Goal: Task Accomplishment & Management: Complete application form

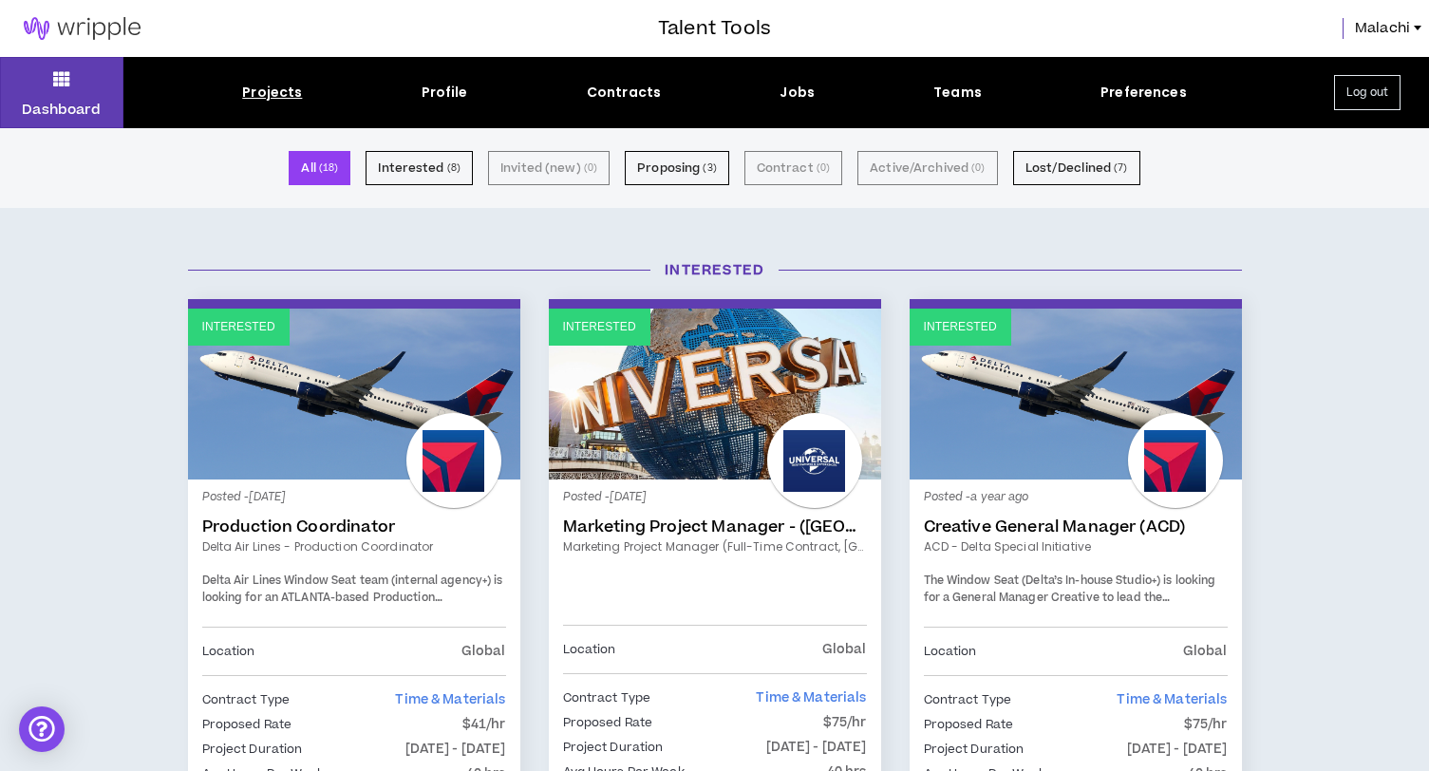
click at [288, 241] on div "Interested" at bounding box center [715, 270] width 1082 height 58
click at [288, 91] on div "Projects" at bounding box center [272, 93] width 60 height 20
click at [281, 89] on div "Projects" at bounding box center [272, 93] width 60 height 20
click at [281, 94] on div "Projects" at bounding box center [272, 93] width 60 height 20
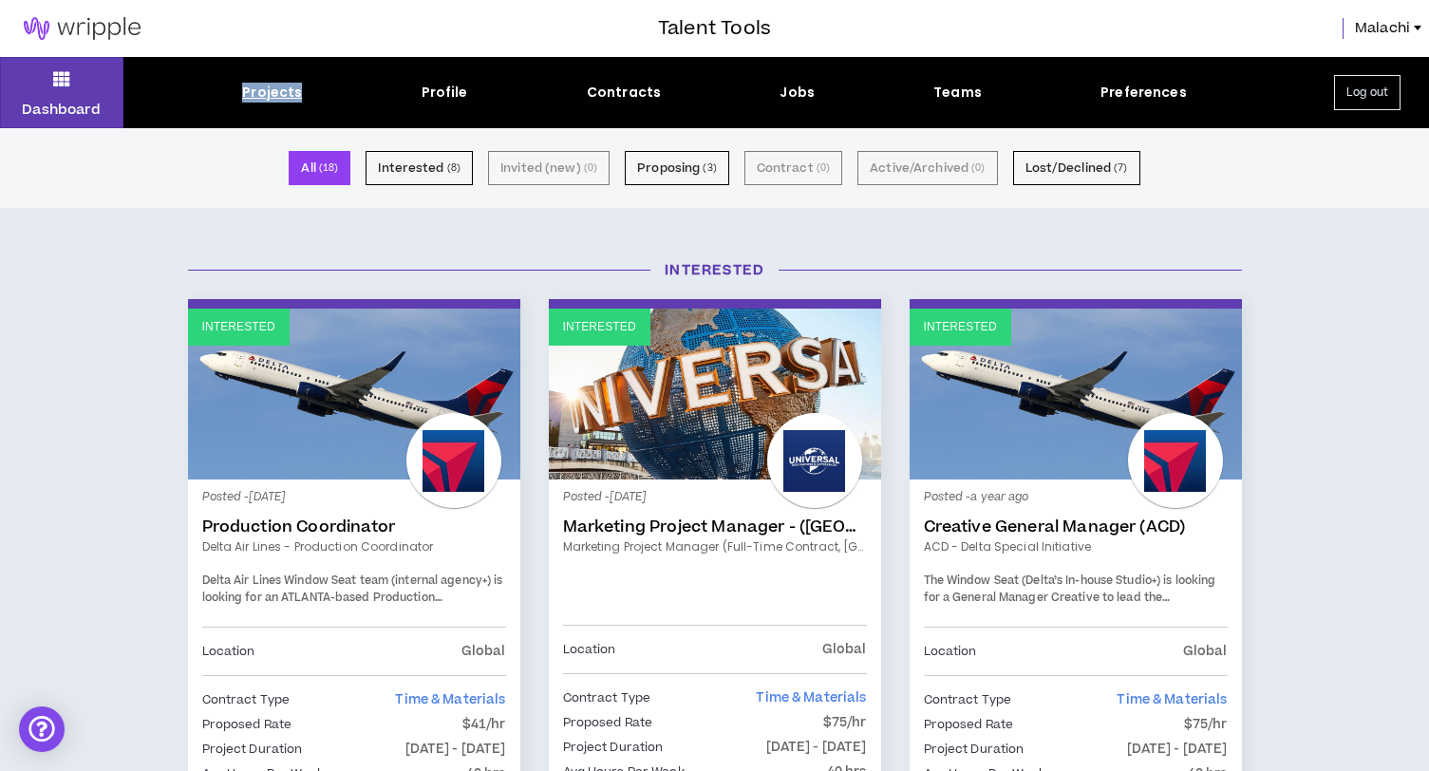
click at [281, 94] on div "Projects" at bounding box center [272, 93] width 60 height 20
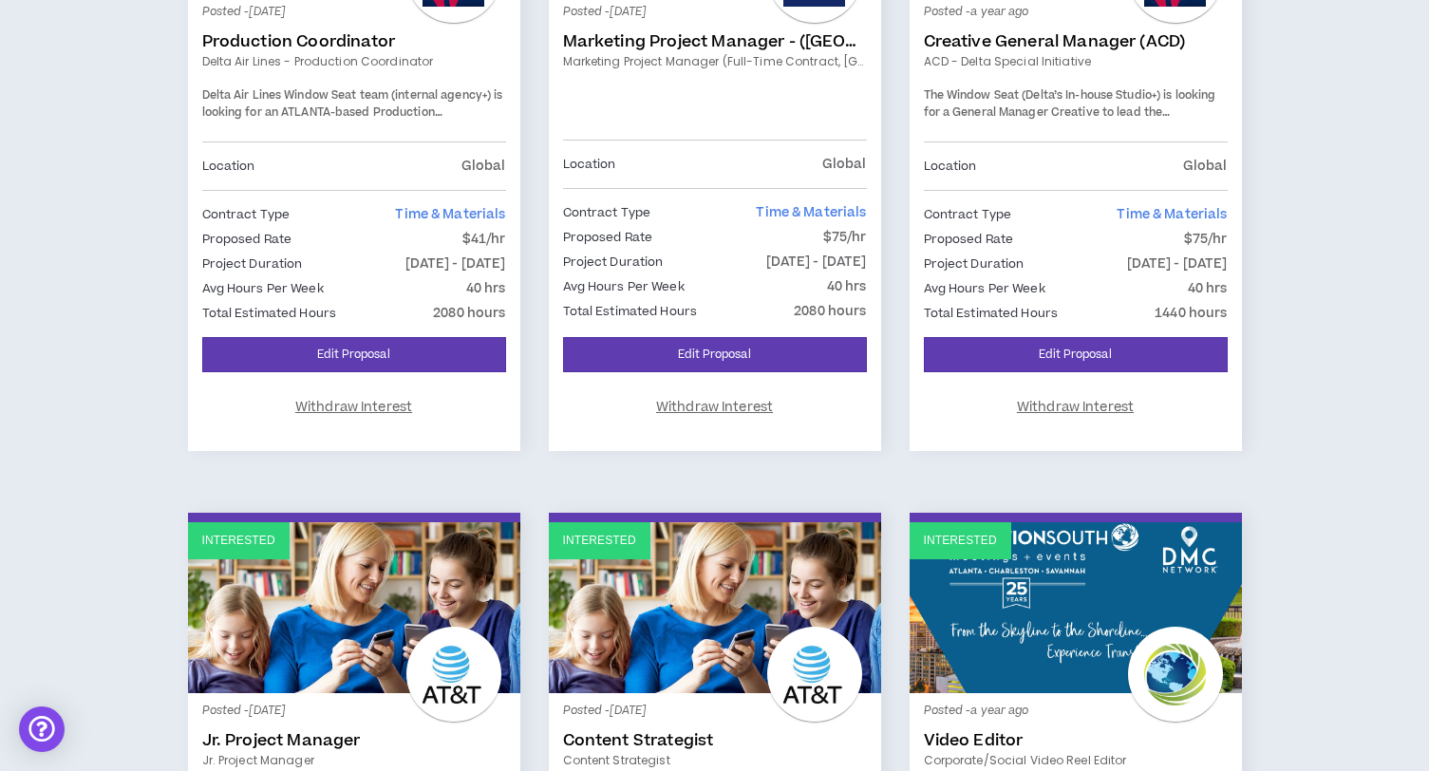
scroll to position [113, 0]
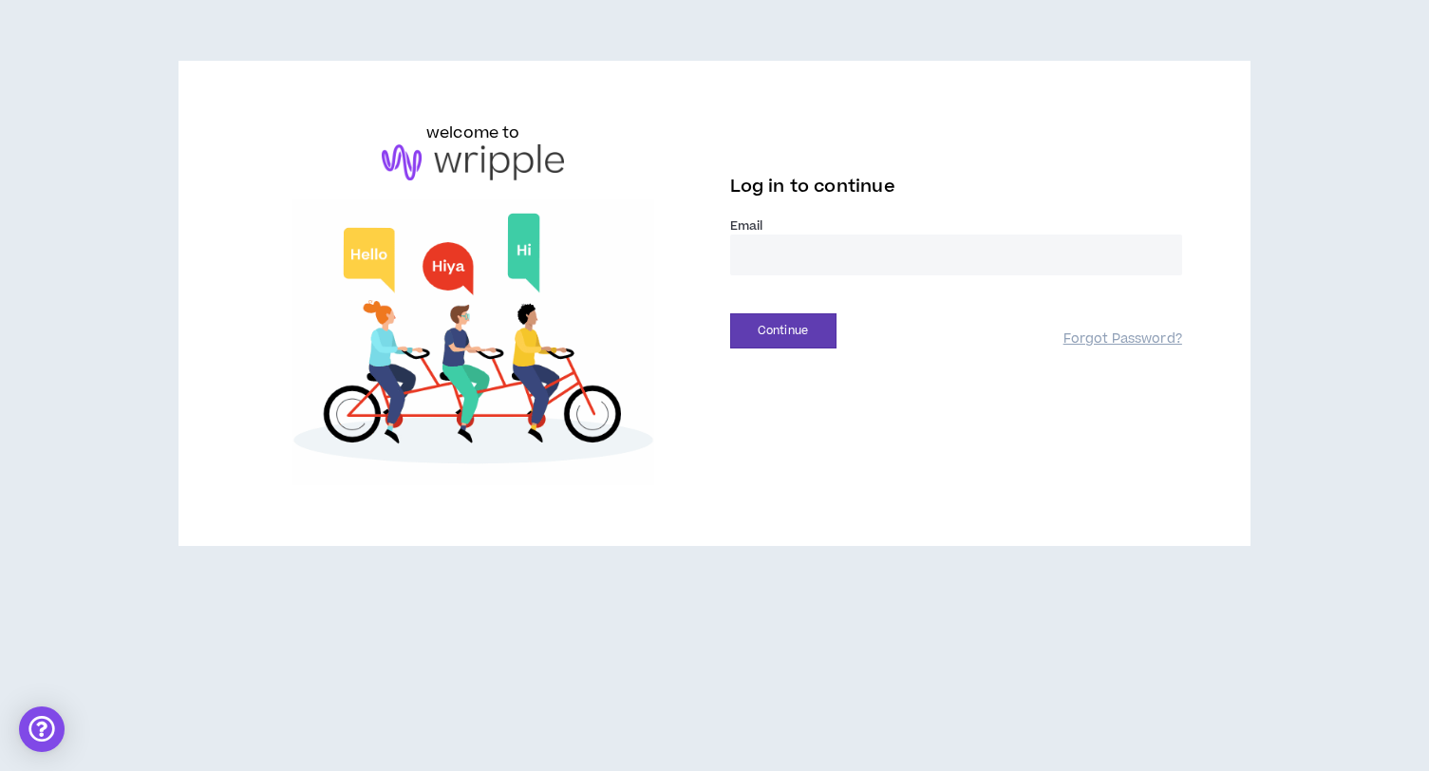
type input "**********"
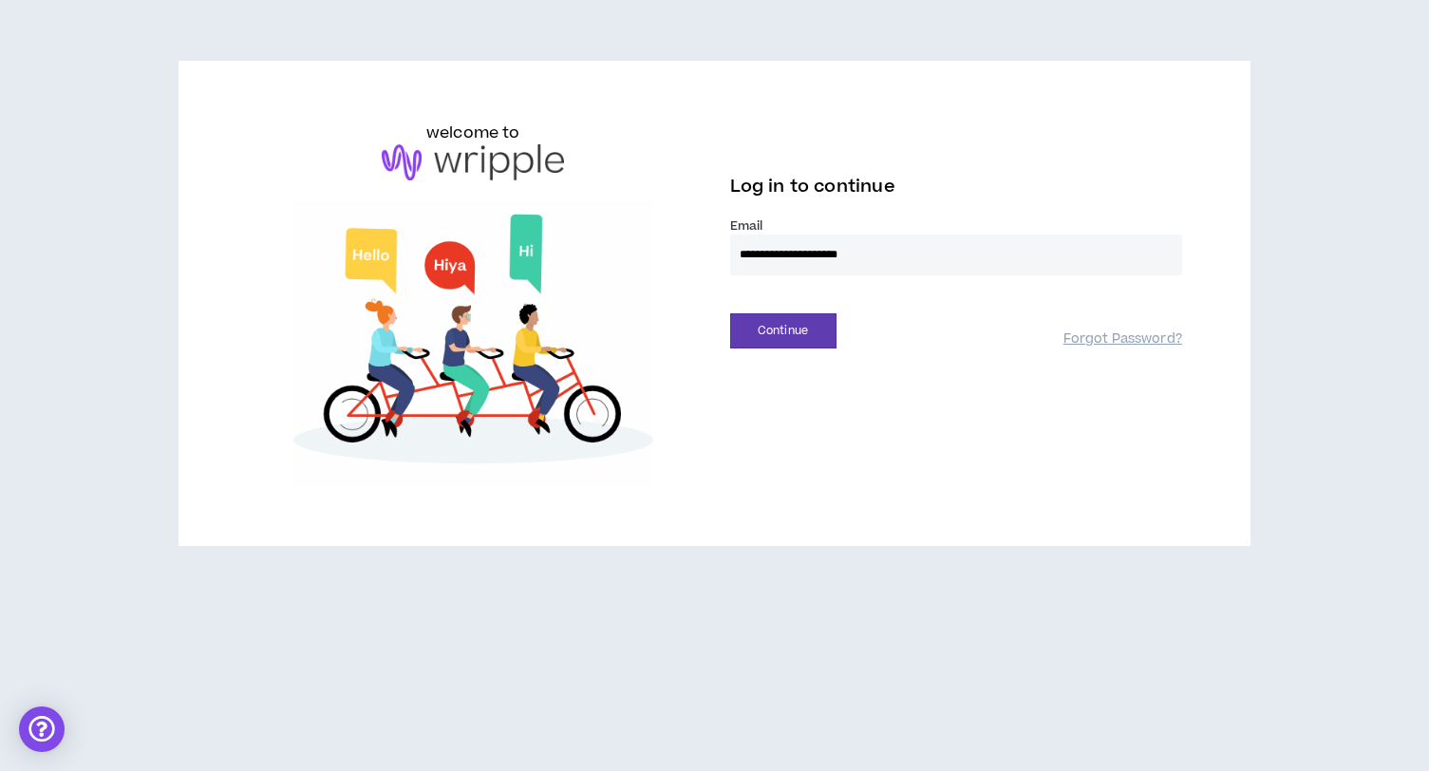
click at [782, 330] on button "Continue" at bounding box center [783, 330] width 106 height 35
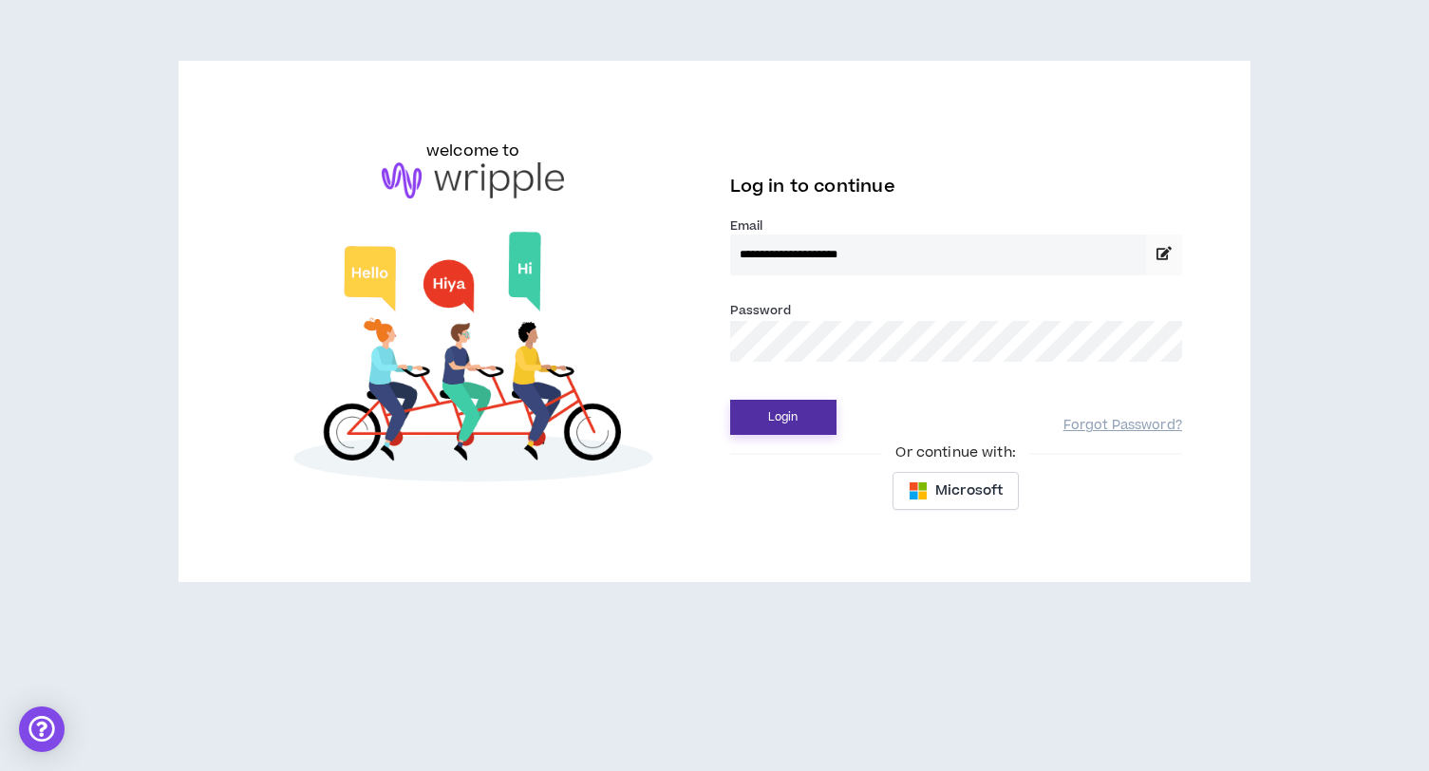
click at [802, 407] on button "Login" at bounding box center [783, 417] width 106 height 35
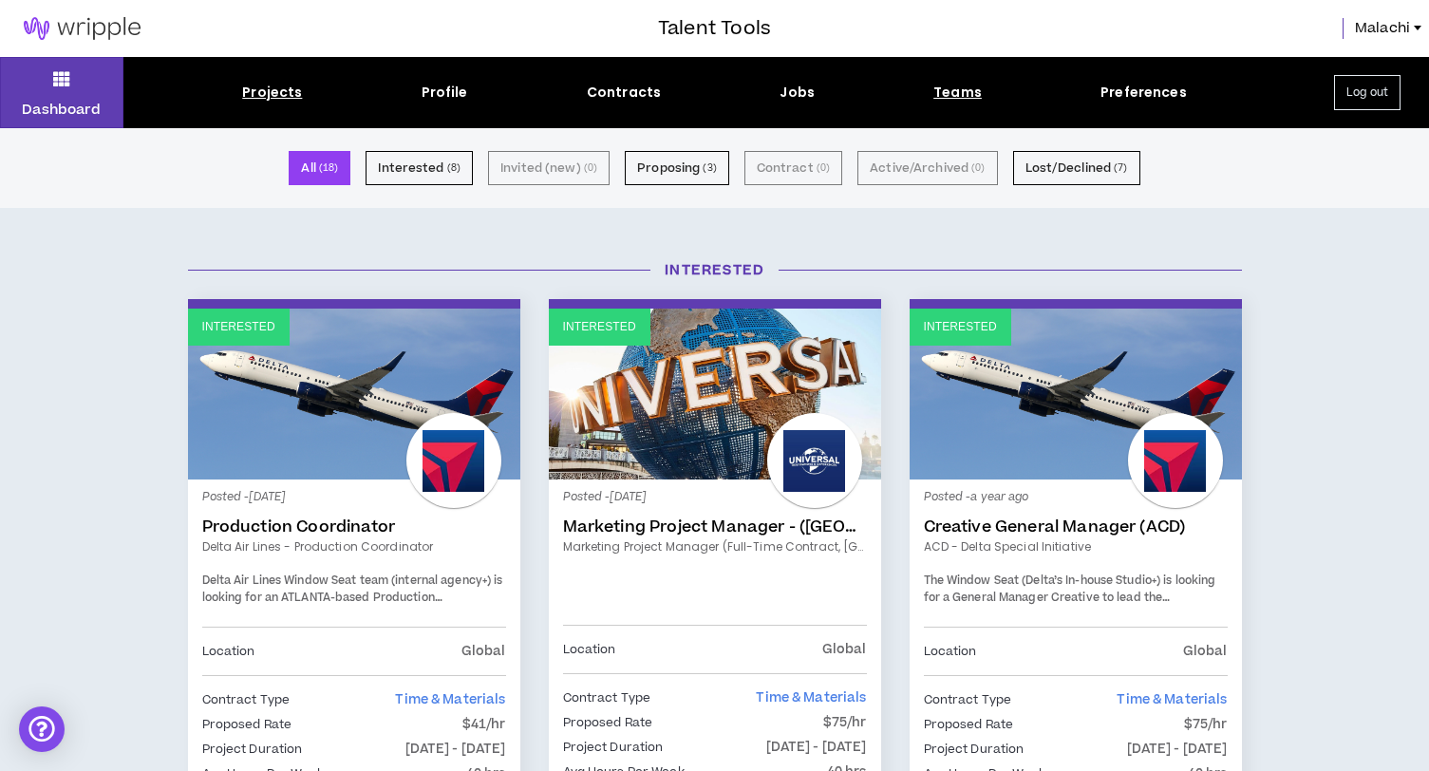
click at [954, 90] on div "Teams" at bounding box center [957, 93] width 48 height 20
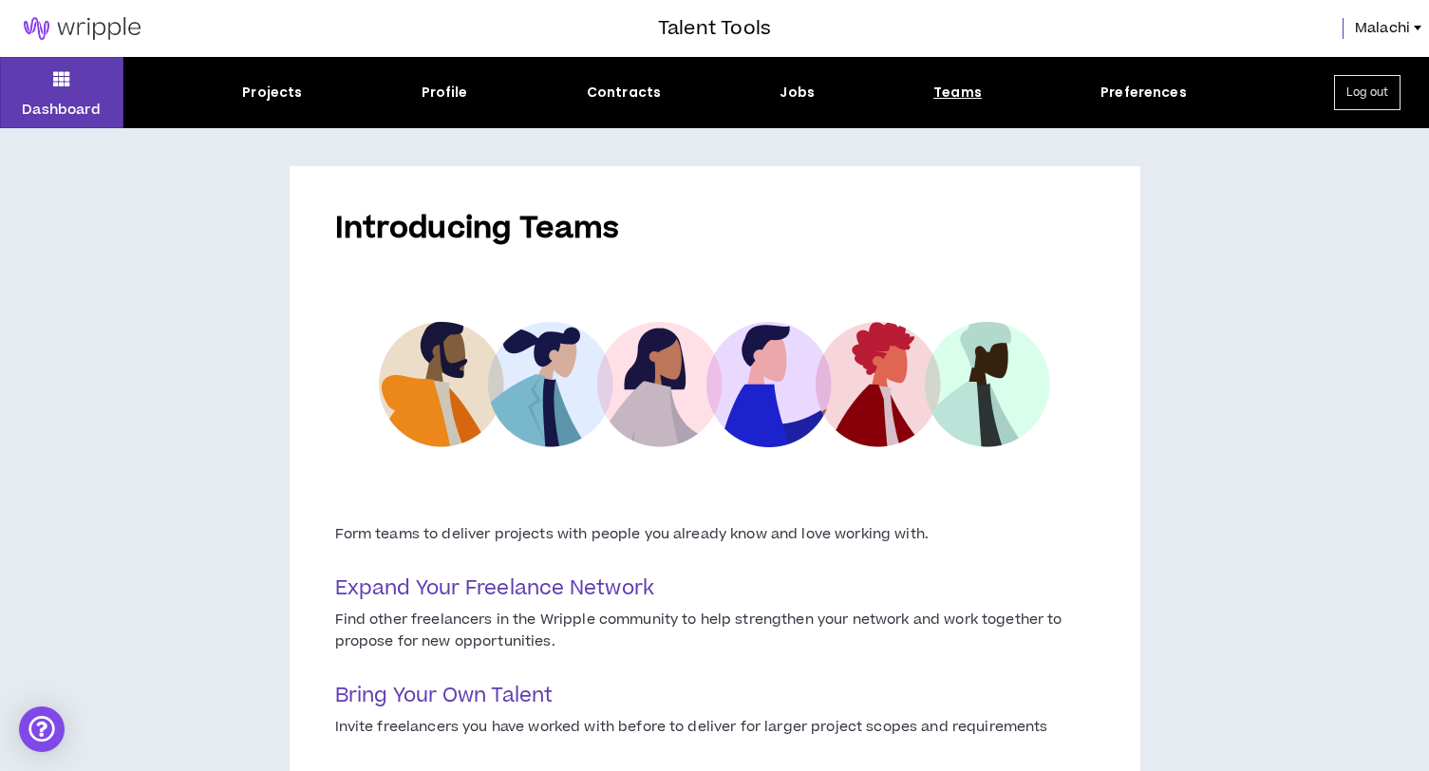
click at [86, 28] on img at bounding box center [82, 28] width 164 height 23
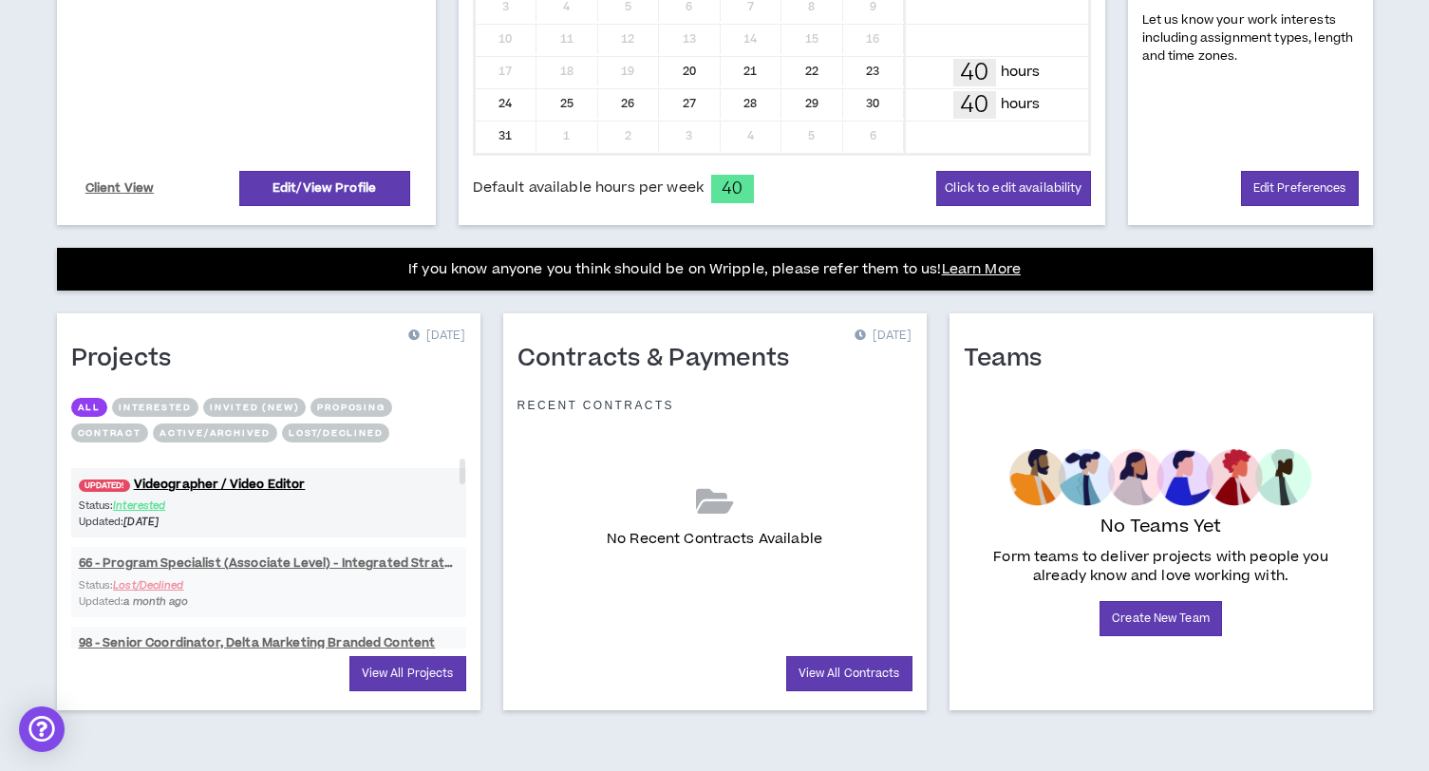
scroll to position [543, 0]
click at [178, 484] on link "UPDATED! Videographer / Video Editor" at bounding box center [268, 485] width 395 height 18
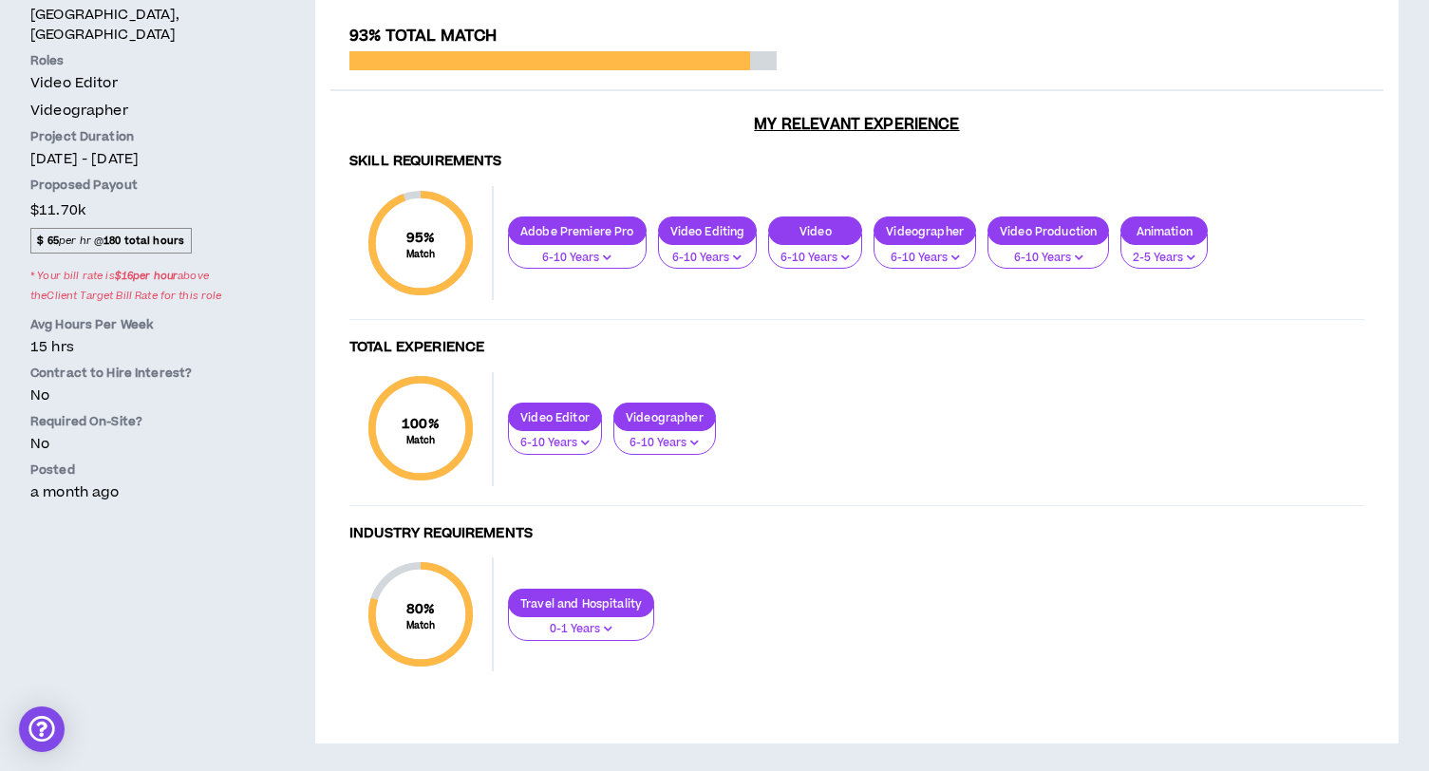
scroll to position [528, 0]
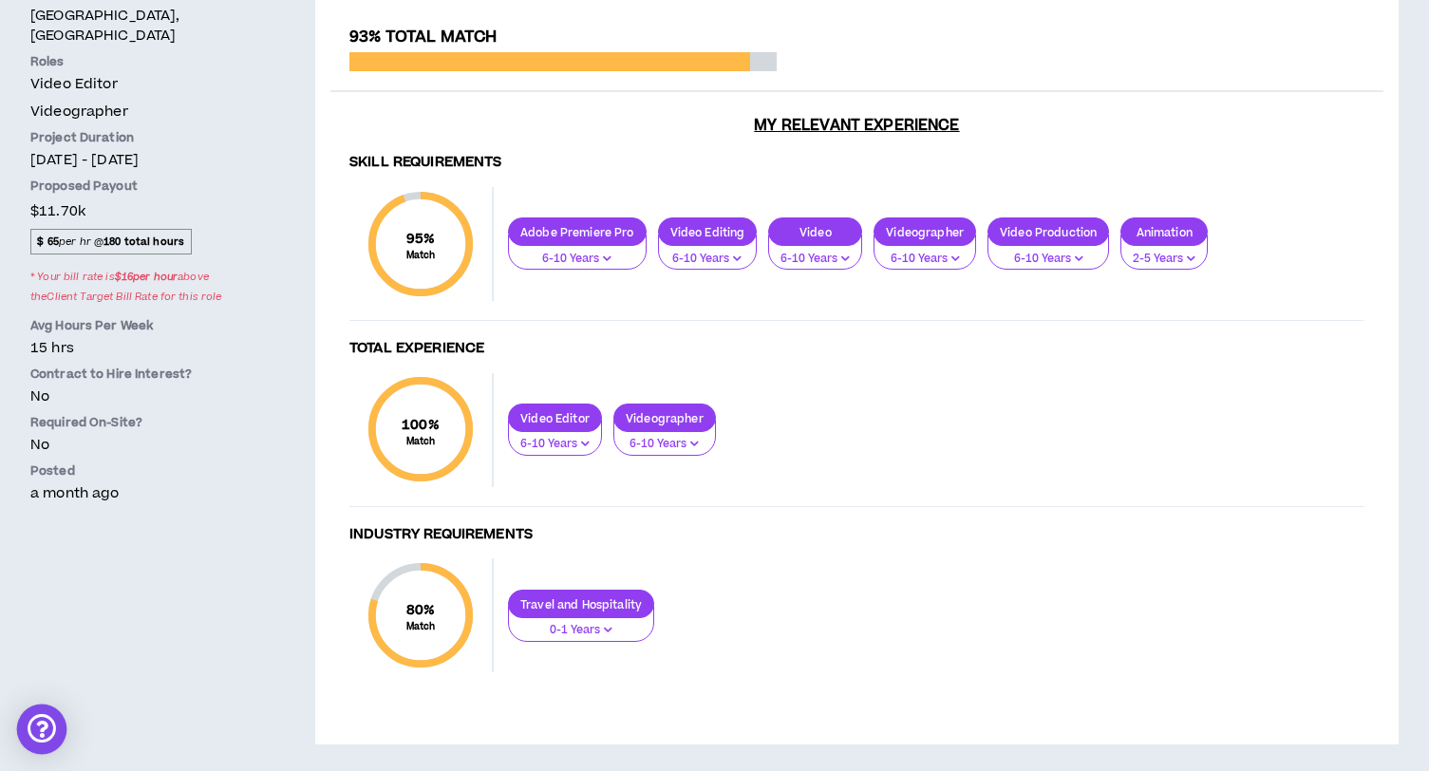
click at [35, 718] on div "Open Intercom Messenger" at bounding box center [42, 729] width 50 height 50
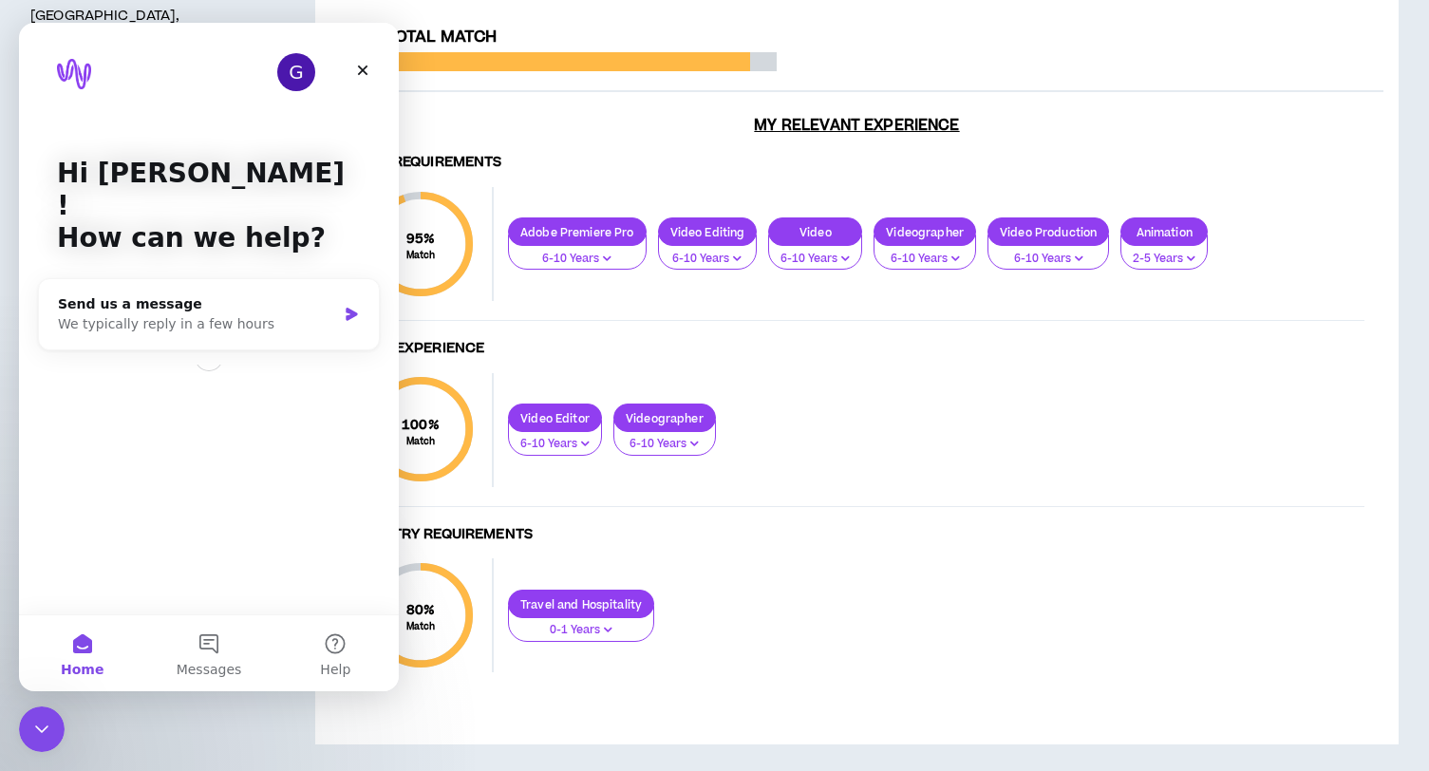
scroll to position [0, 0]
click at [198, 314] on div "We typically reply in a few hours" at bounding box center [197, 324] width 278 height 20
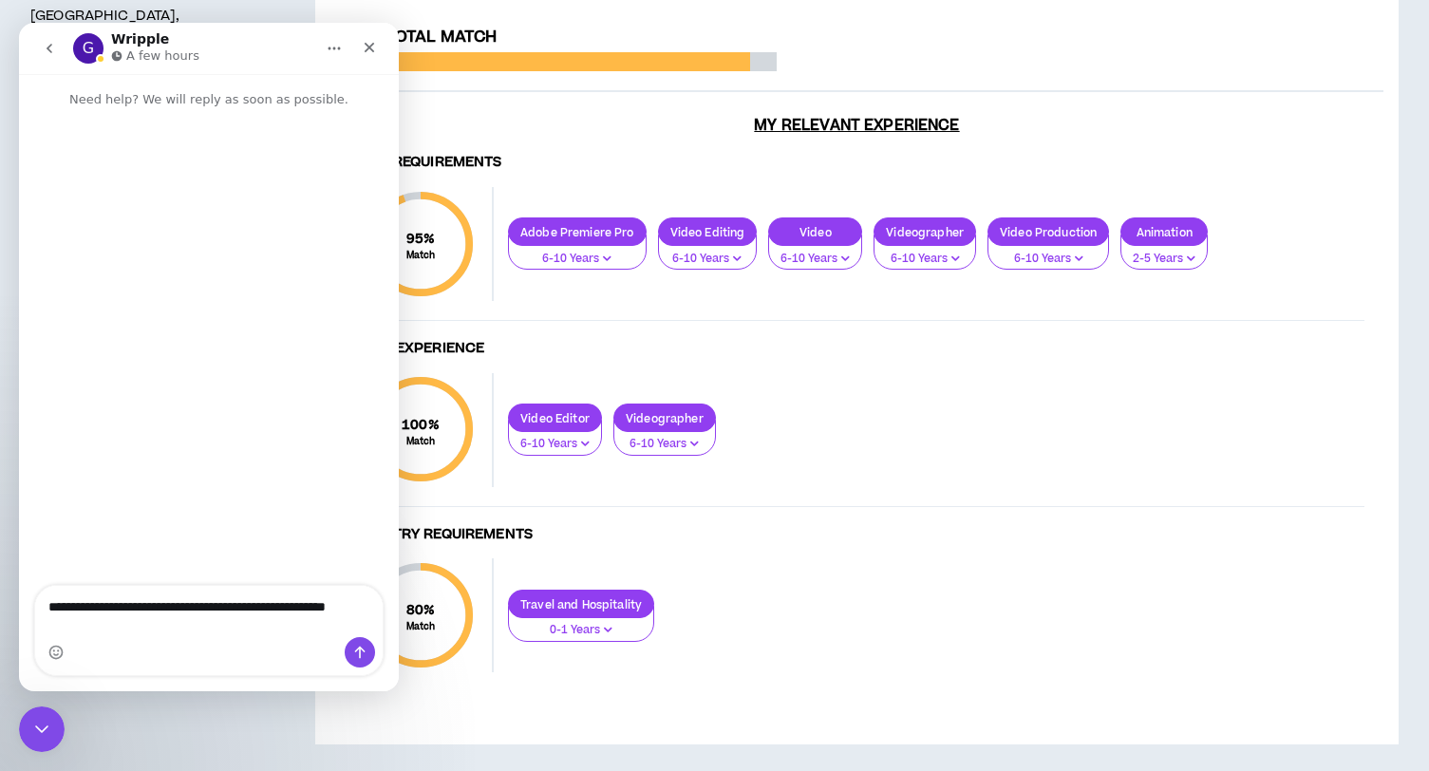
type textarea "**********"
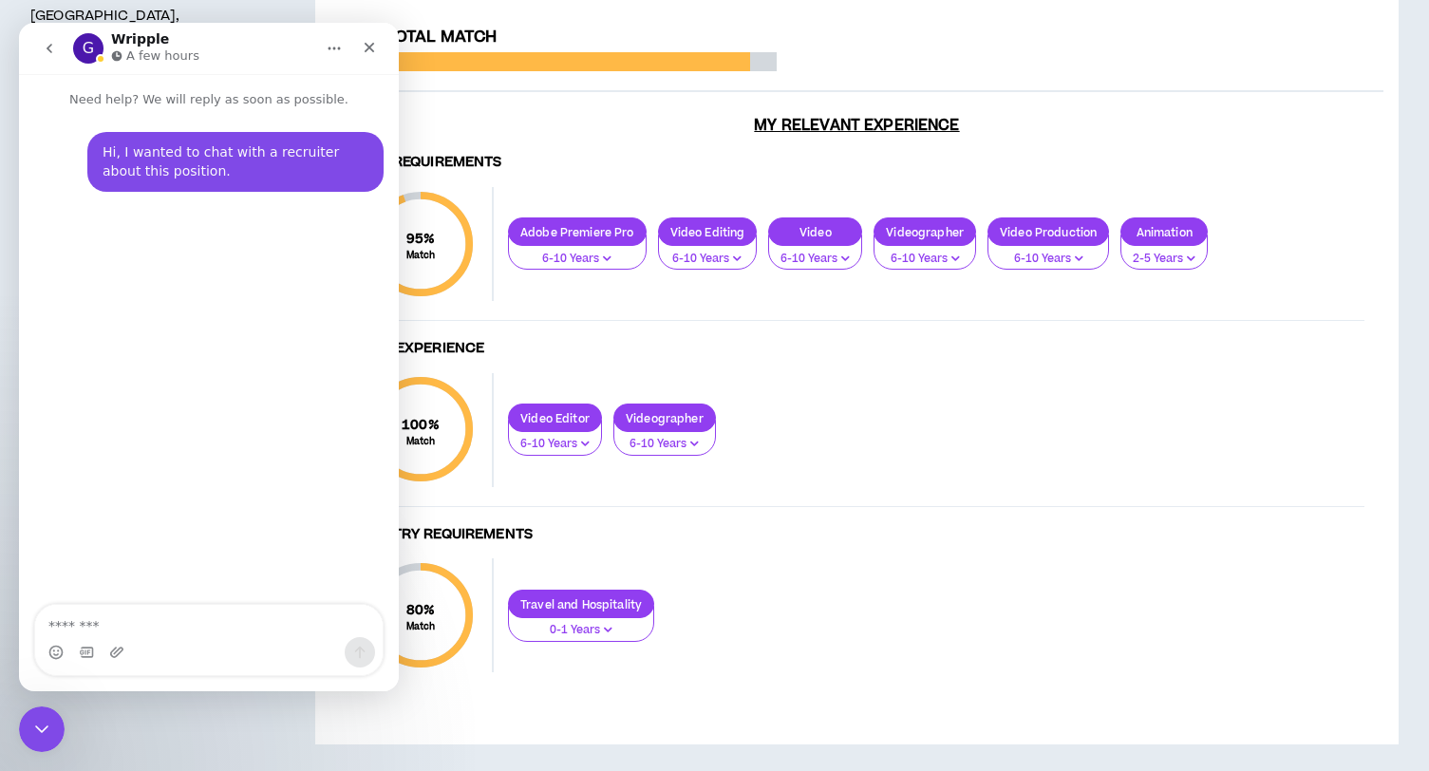
scroll to position [380, 0]
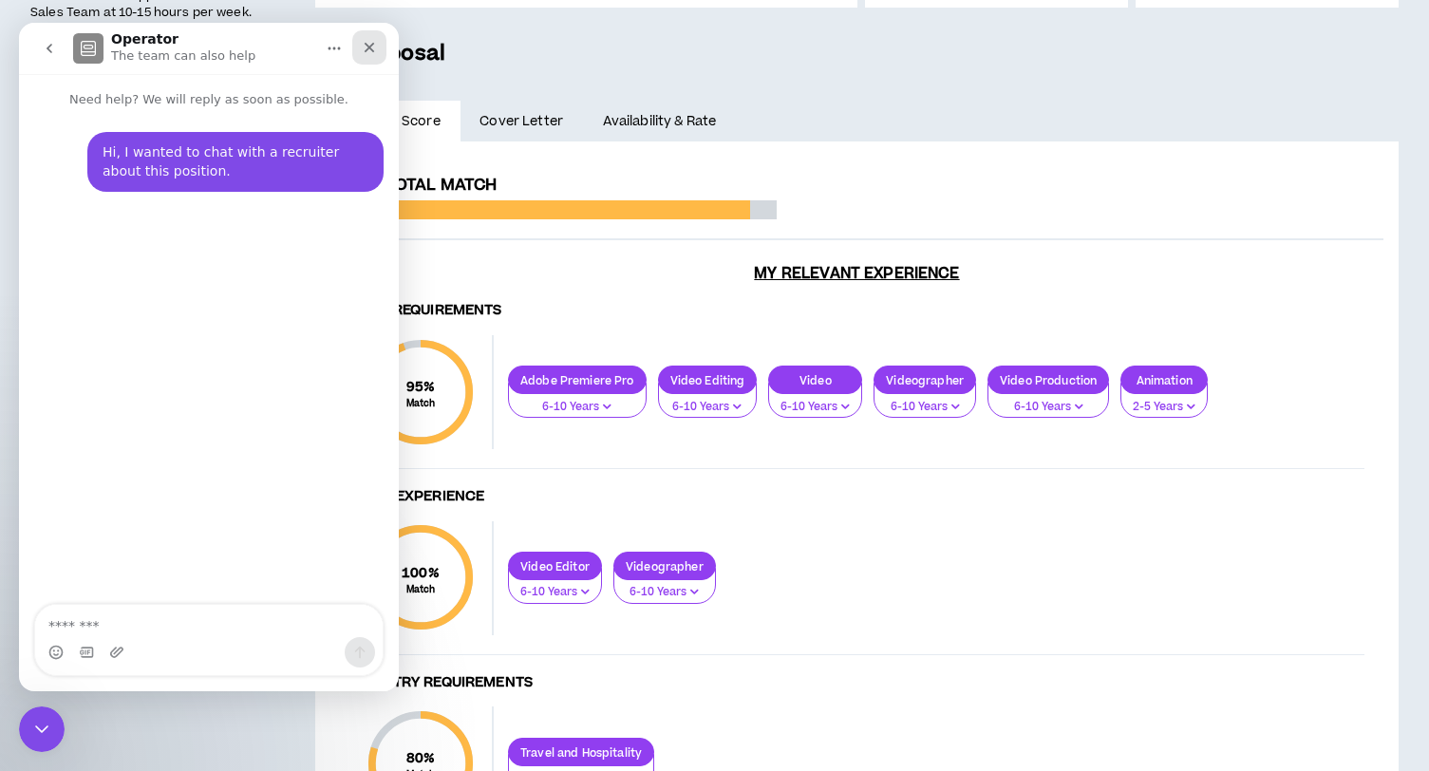
click at [367, 47] on icon "Close" at bounding box center [369, 47] width 15 height 15
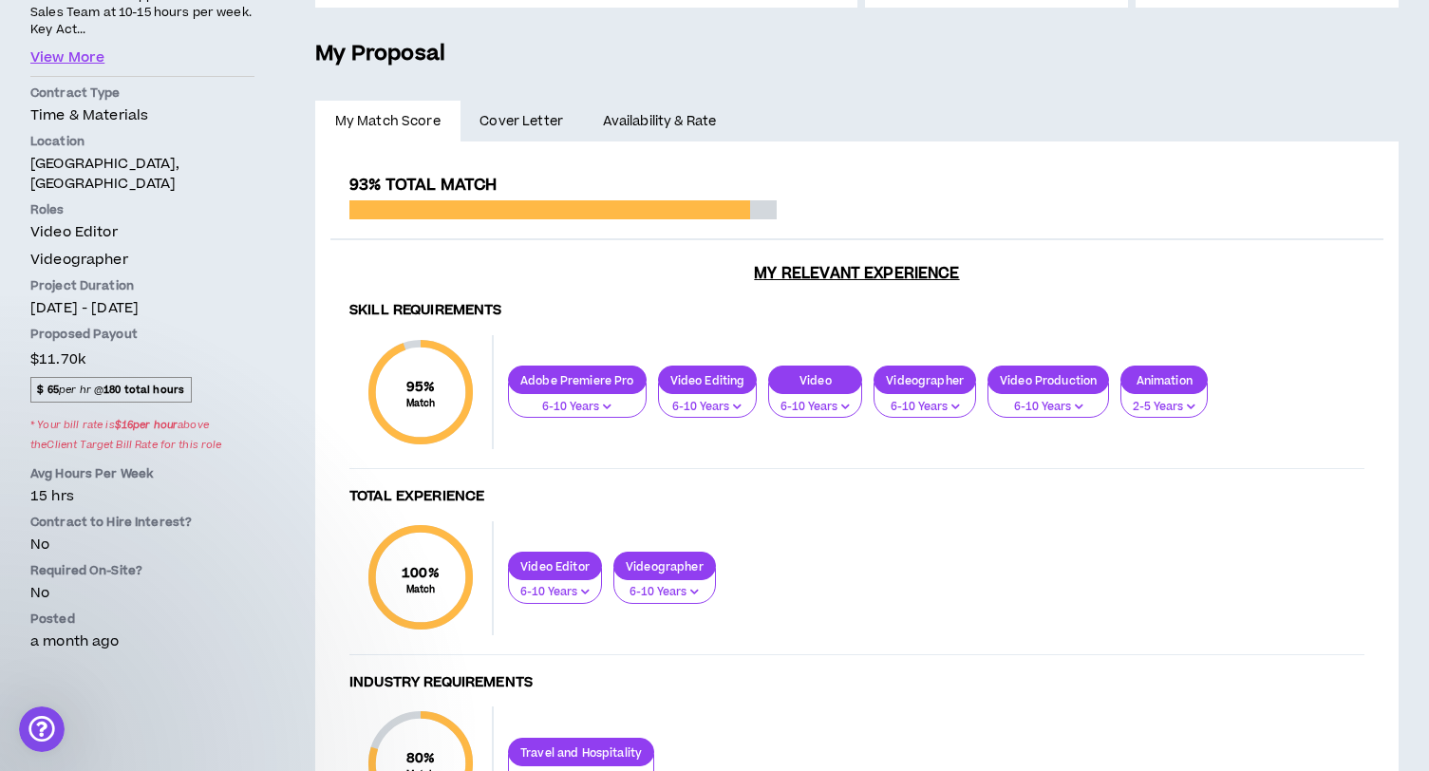
scroll to position [251, 0]
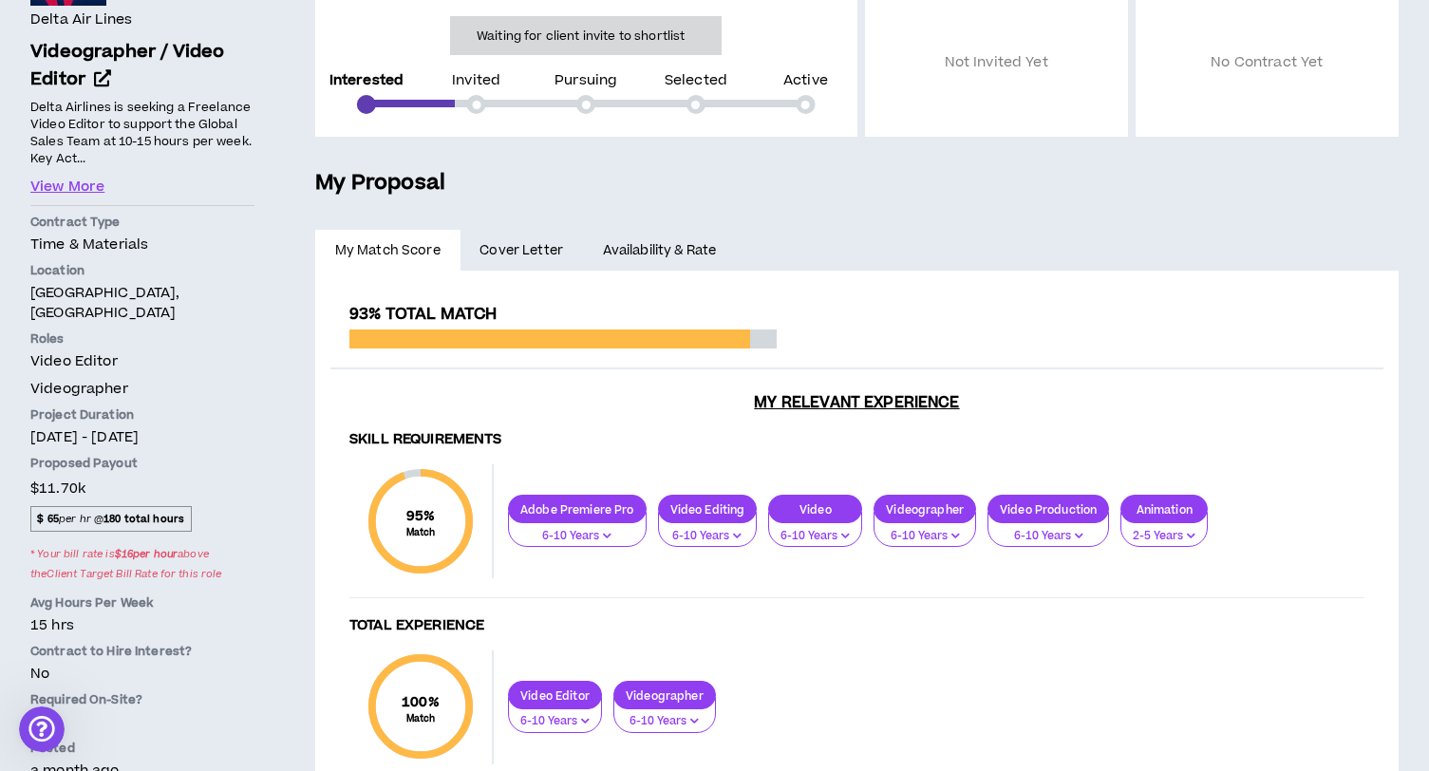
click at [534, 240] on span "Cover Letter" at bounding box center [521, 250] width 84 height 21
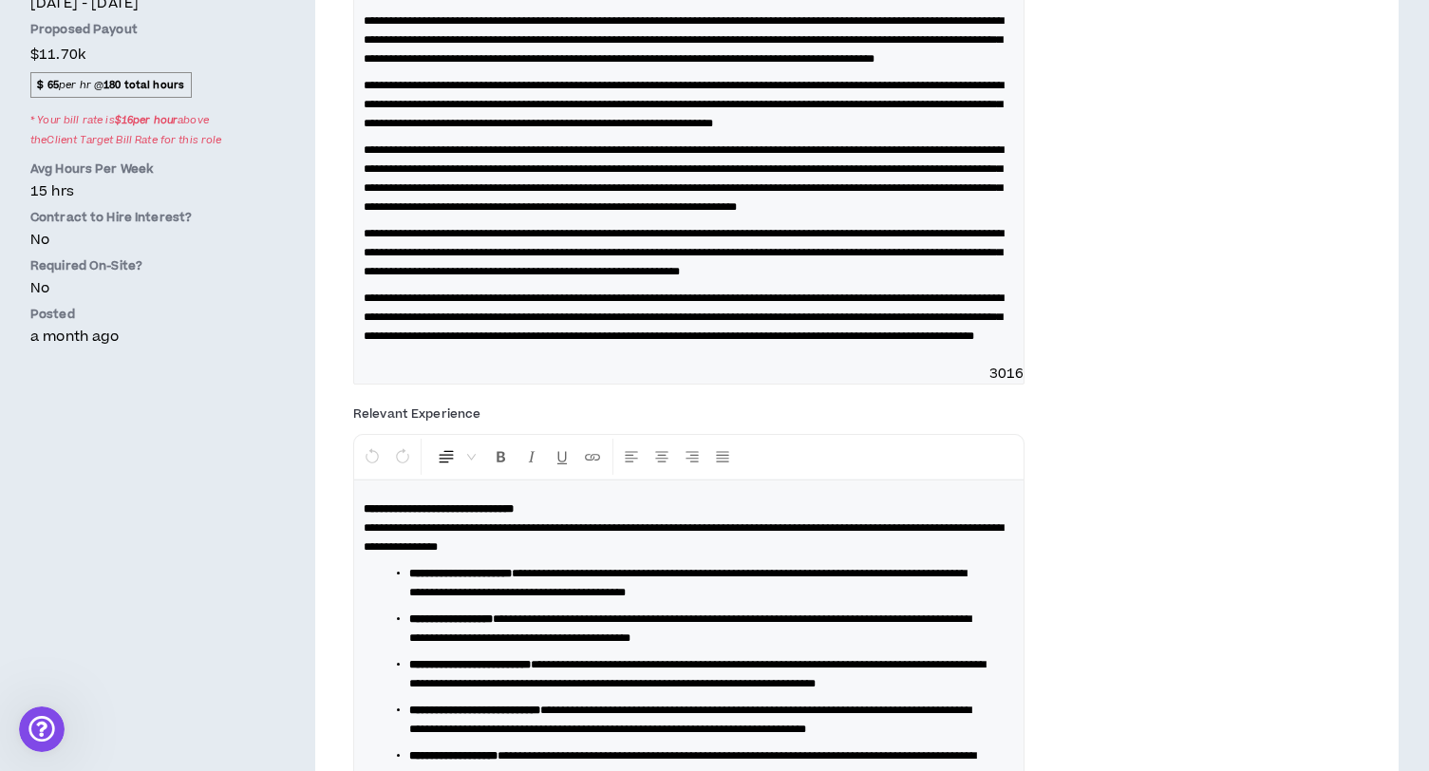
scroll to position [746, 0]
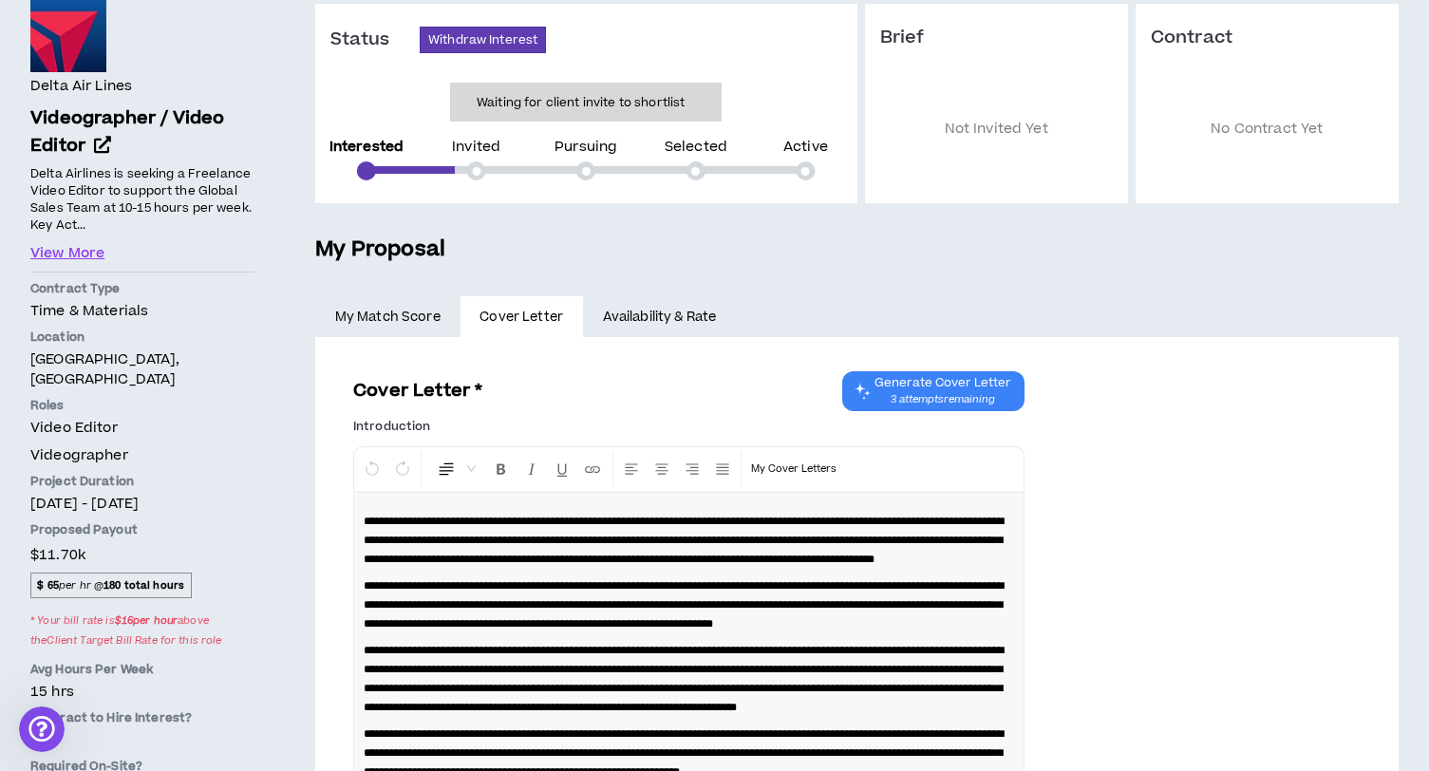
click at [638, 325] on link "Availability & Rate" at bounding box center [659, 317] width 153 height 42
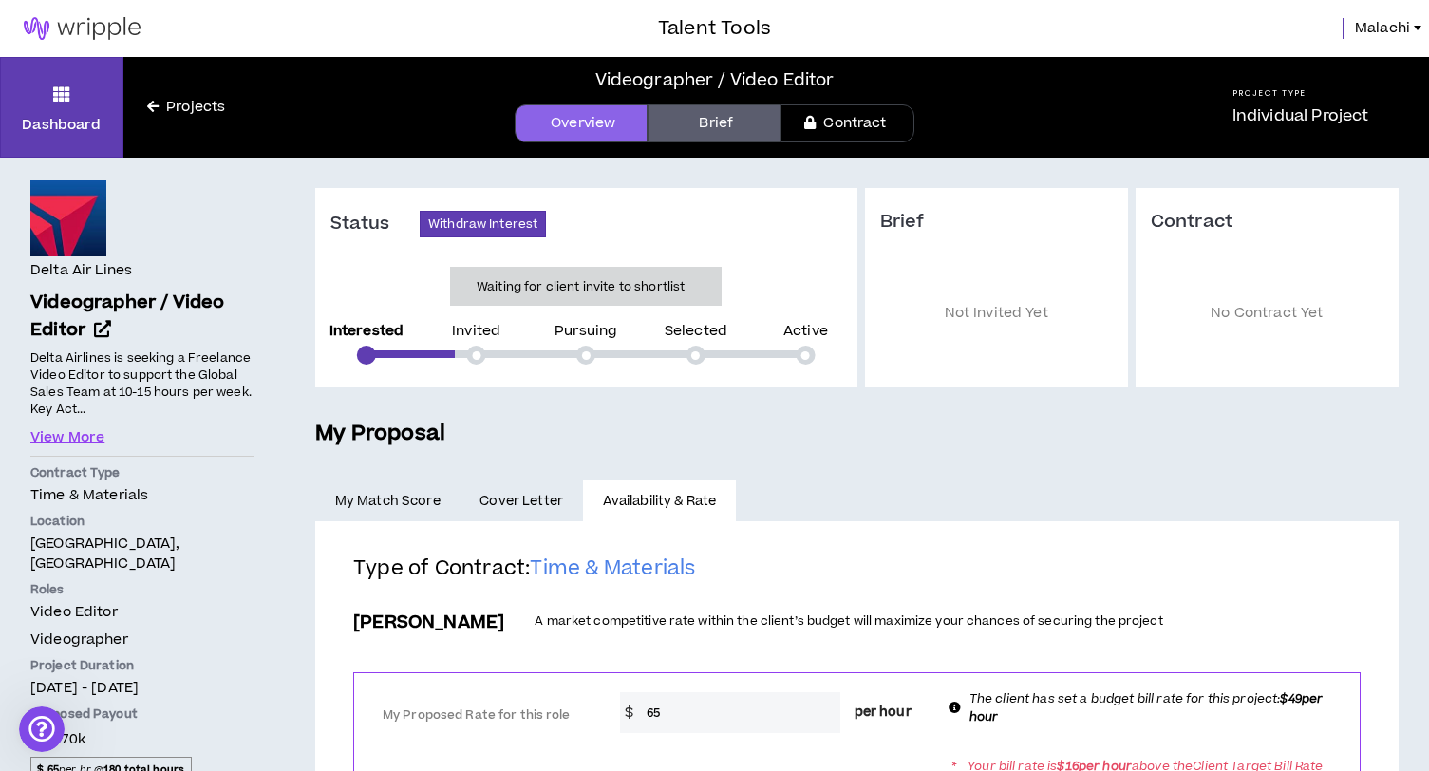
click at [845, 120] on link "Contract" at bounding box center [846, 123] width 133 height 38
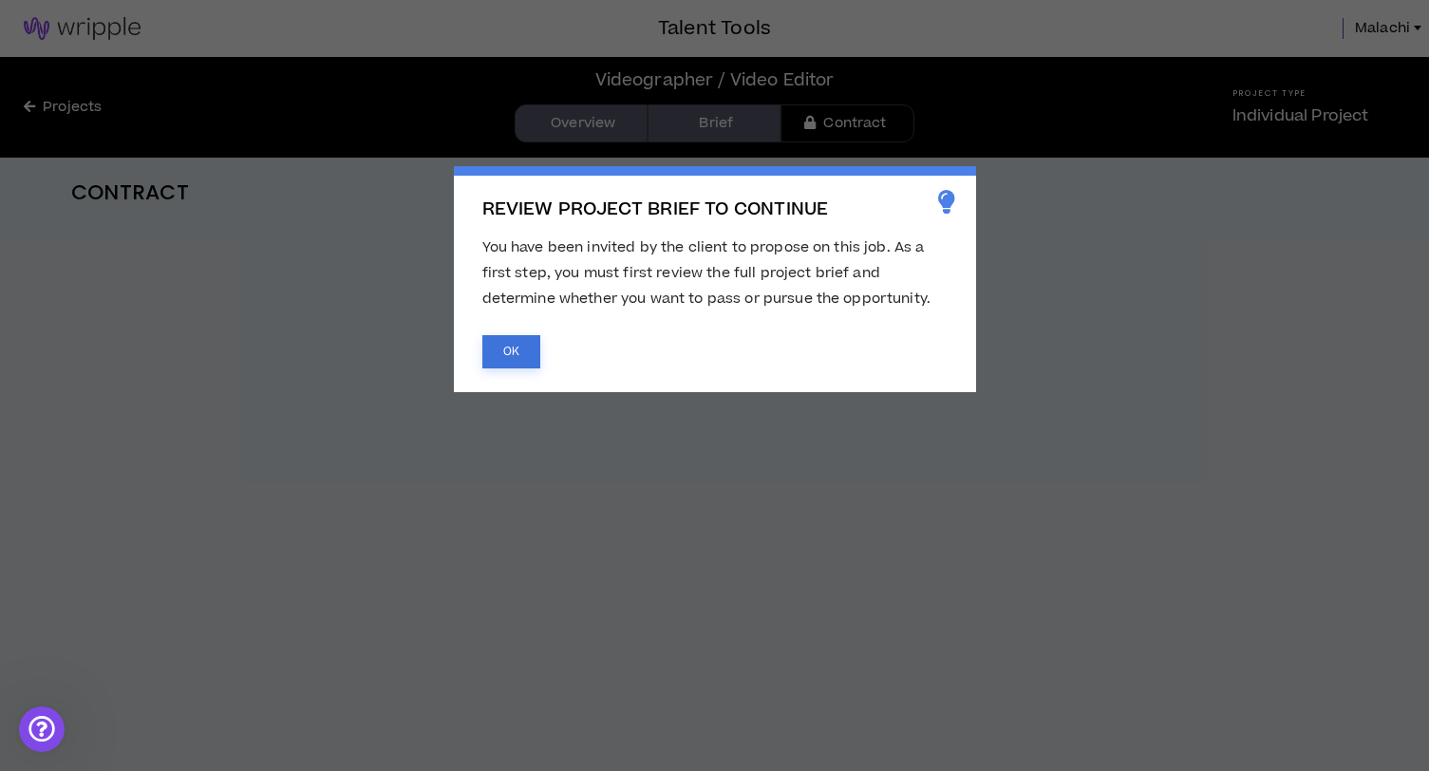
click at [529, 352] on button "OK" at bounding box center [511, 351] width 58 height 33
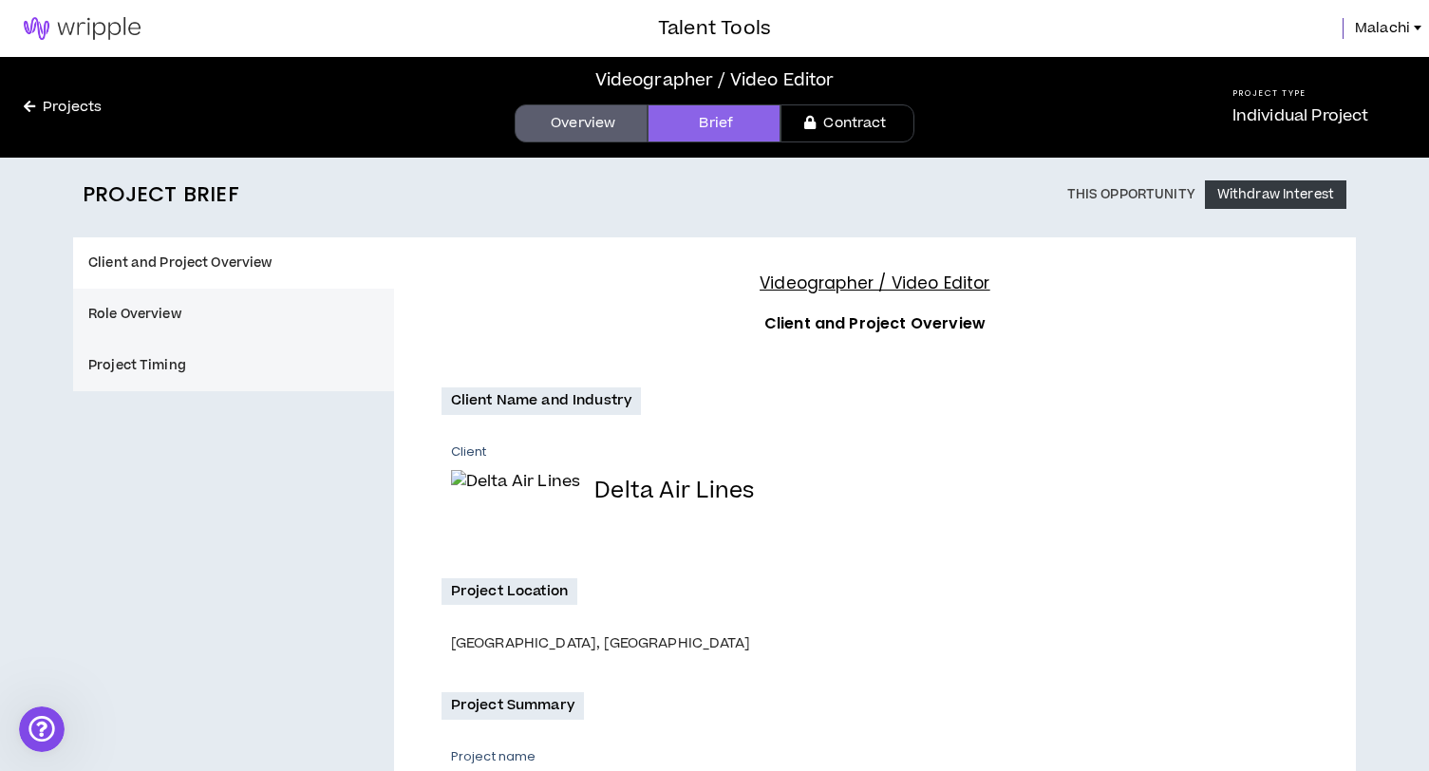
click at [218, 319] on button "Role Overview" at bounding box center [233, 314] width 321 height 51
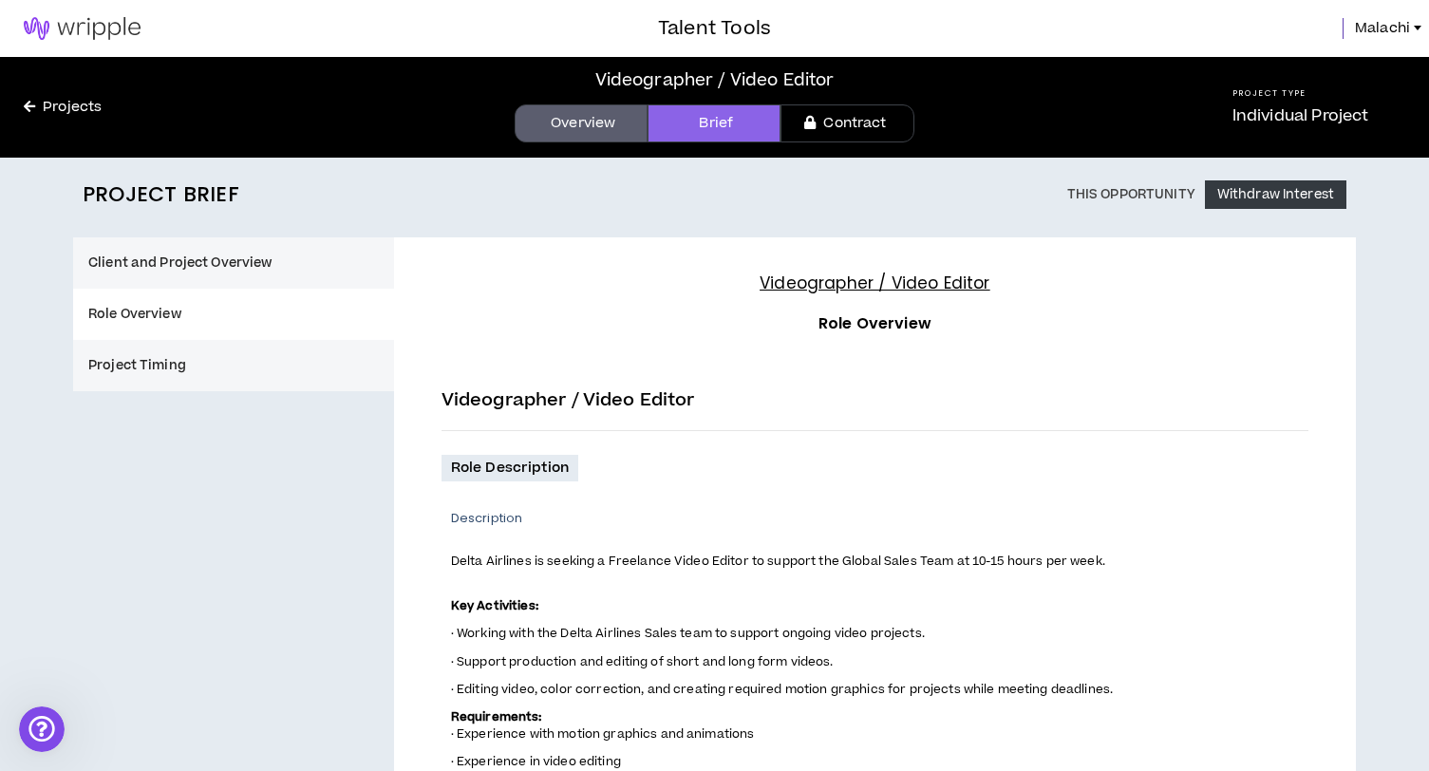
click at [195, 362] on button "Project Timing" at bounding box center [233, 365] width 321 height 51
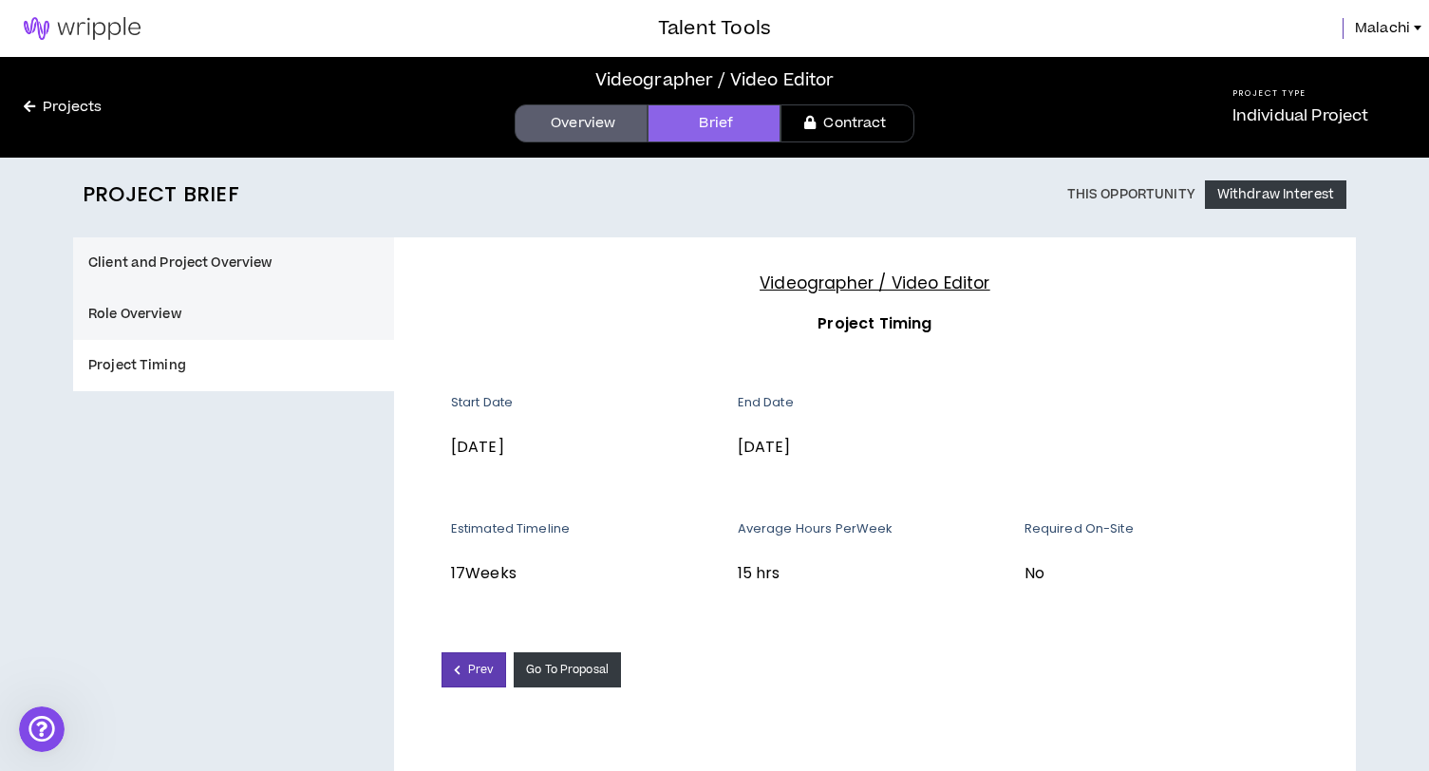
click at [860, 129] on link "Contract" at bounding box center [846, 123] width 133 height 38
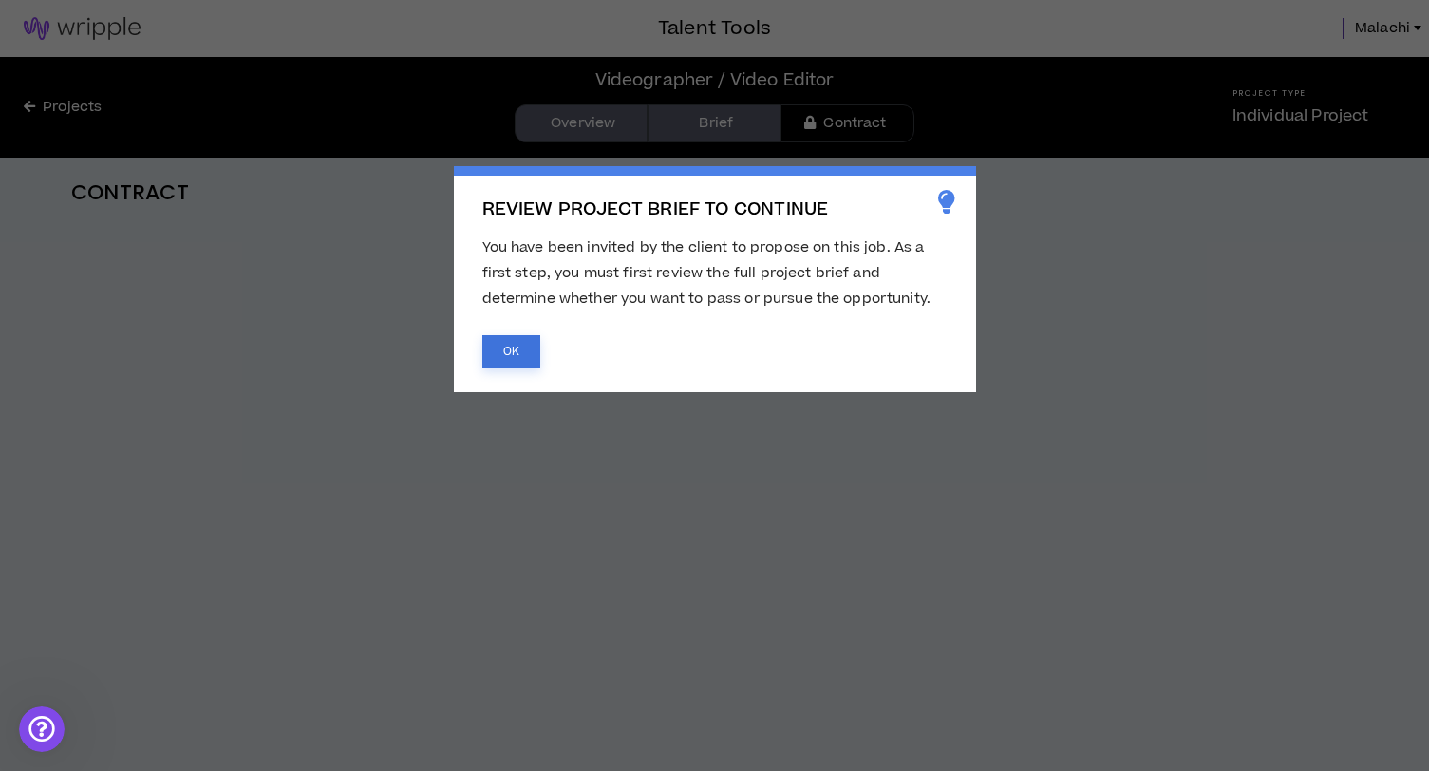
click at [500, 364] on button "OK" at bounding box center [511, 351] width 58 height 33
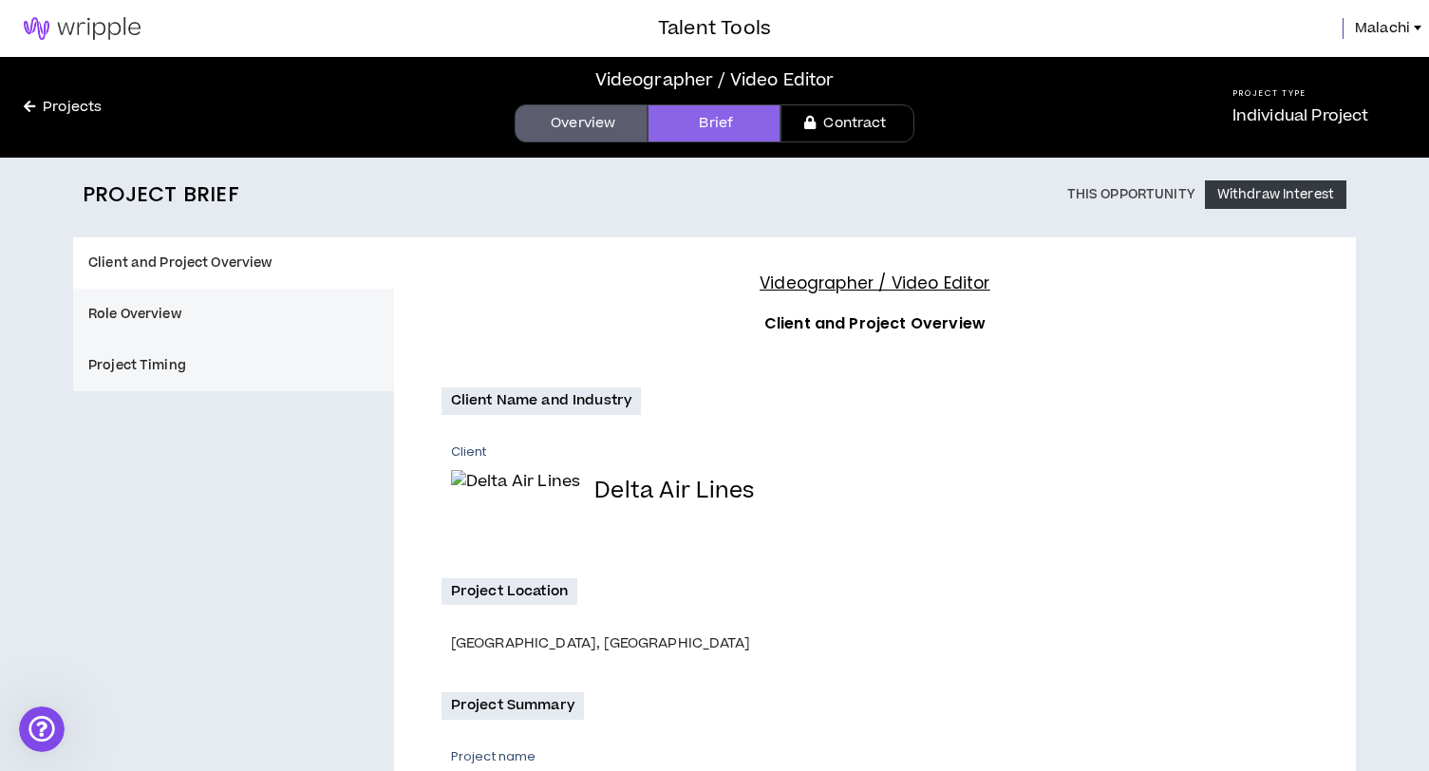
click at [175, 29] on div at bounding box center [329, 28] width 658 height 57
click at [36, 106] on link "Projects" at bounding box center [62, 107] width 125 height 21
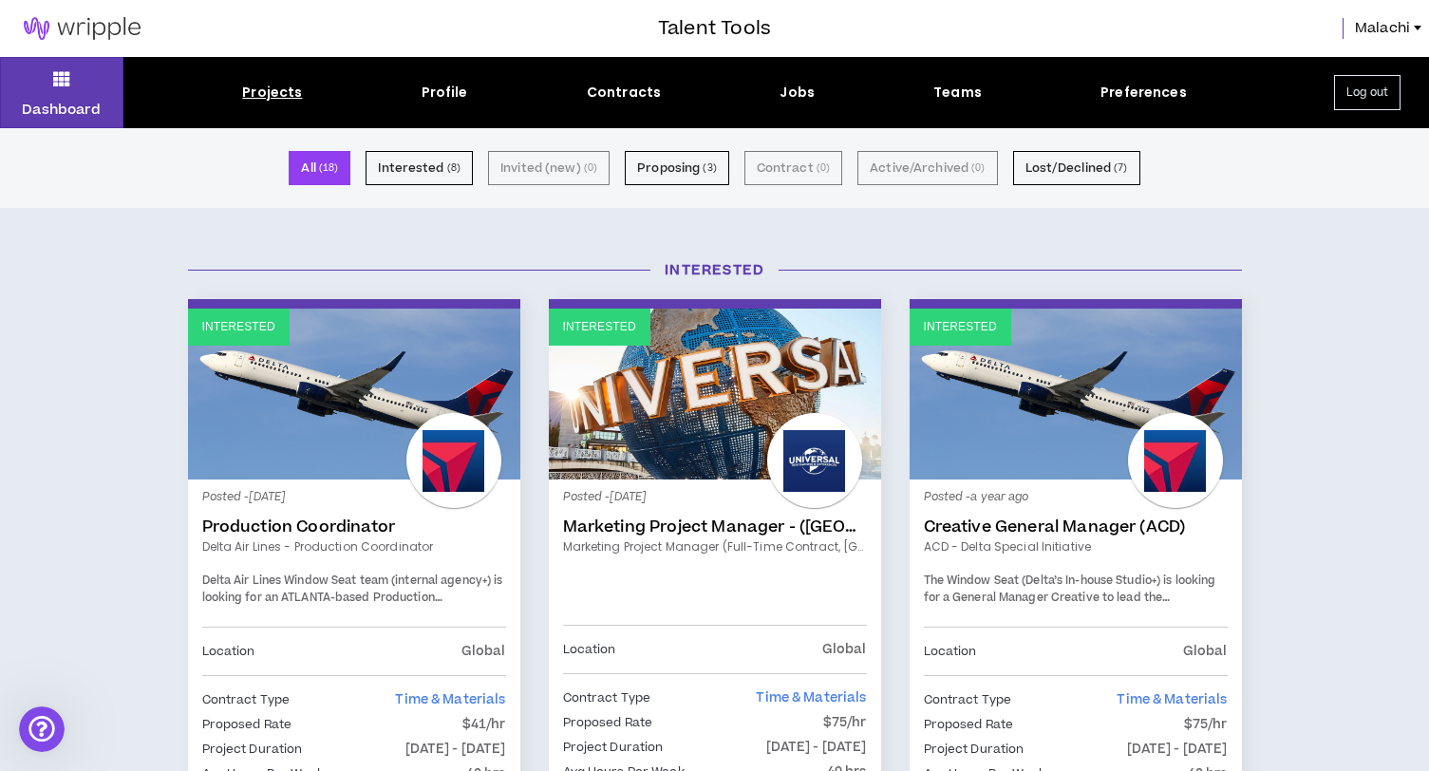
click at [127, 22] on img at bounding box center [82, 28] width 164 height 23
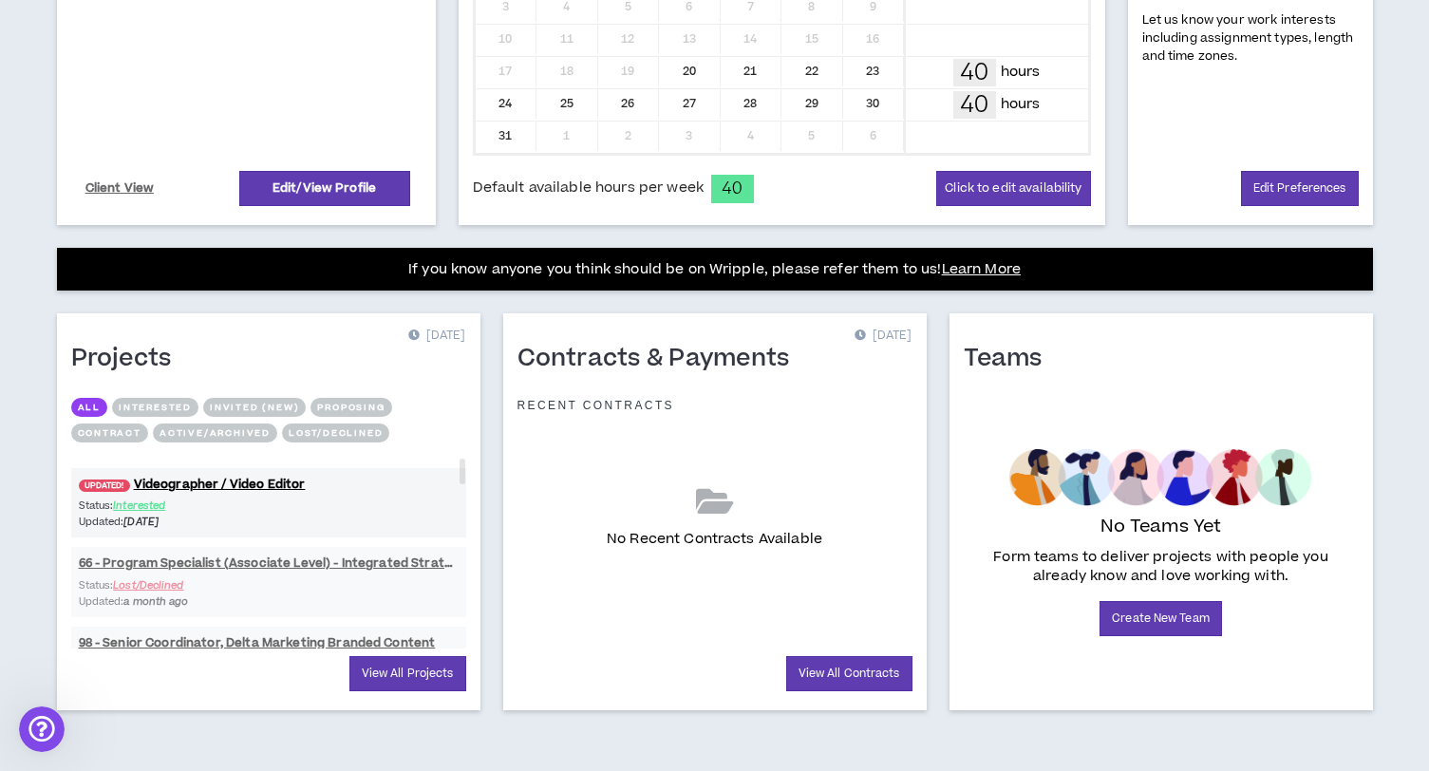
scroll to position [543, 0]
click at [825, 662] on link "View All Contracts" at bounding box center [849, 673] width 126 height 35
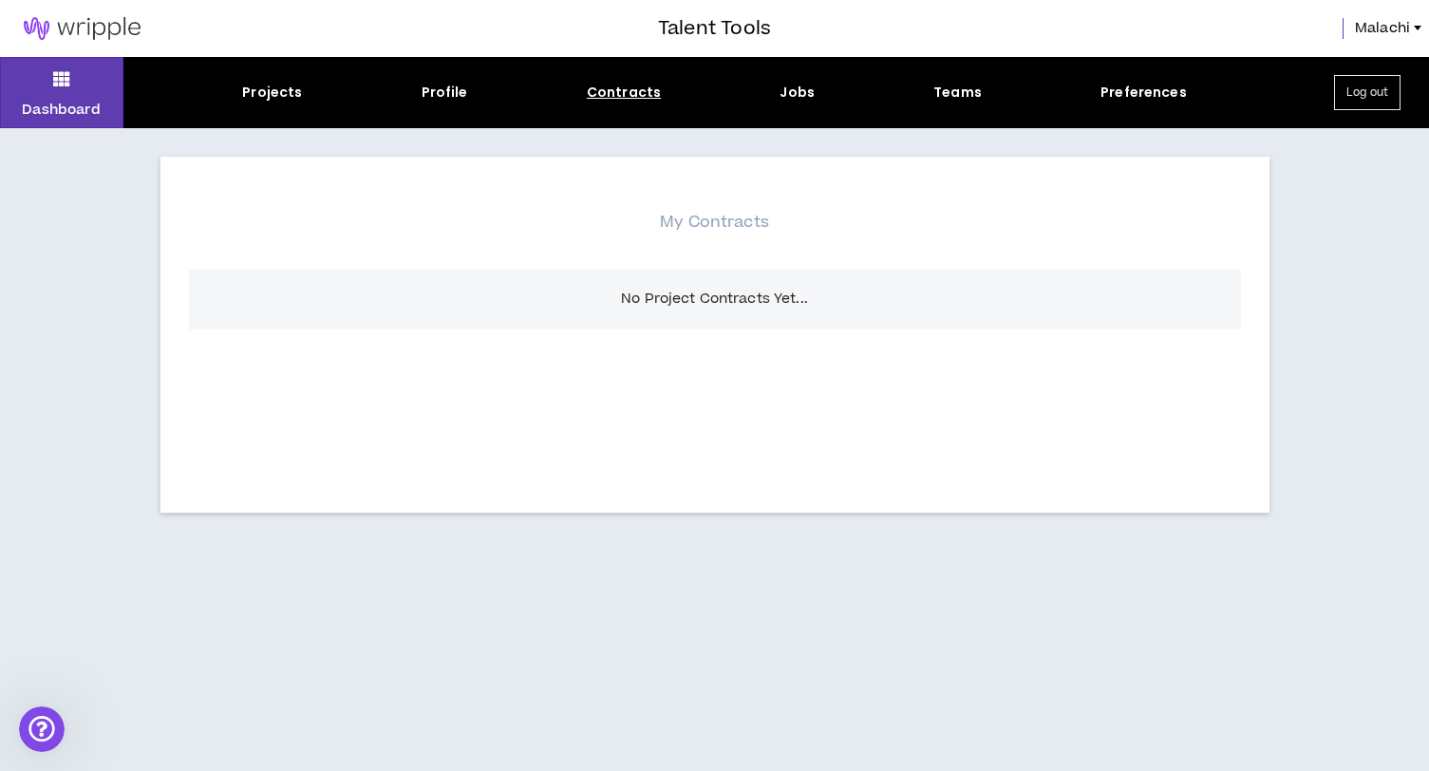
click at [301, 85] on div "Projects Profile Contracts Jobs Teams Preferences" at bounding box center [714, 93] width 1182 height 20
click at [428, 93] on div "Profile" at bounding box center [444, 93] width 47 height 20
click at [972, 98] on div "Teams" at bounding box center [957, 93] width 48 height 20
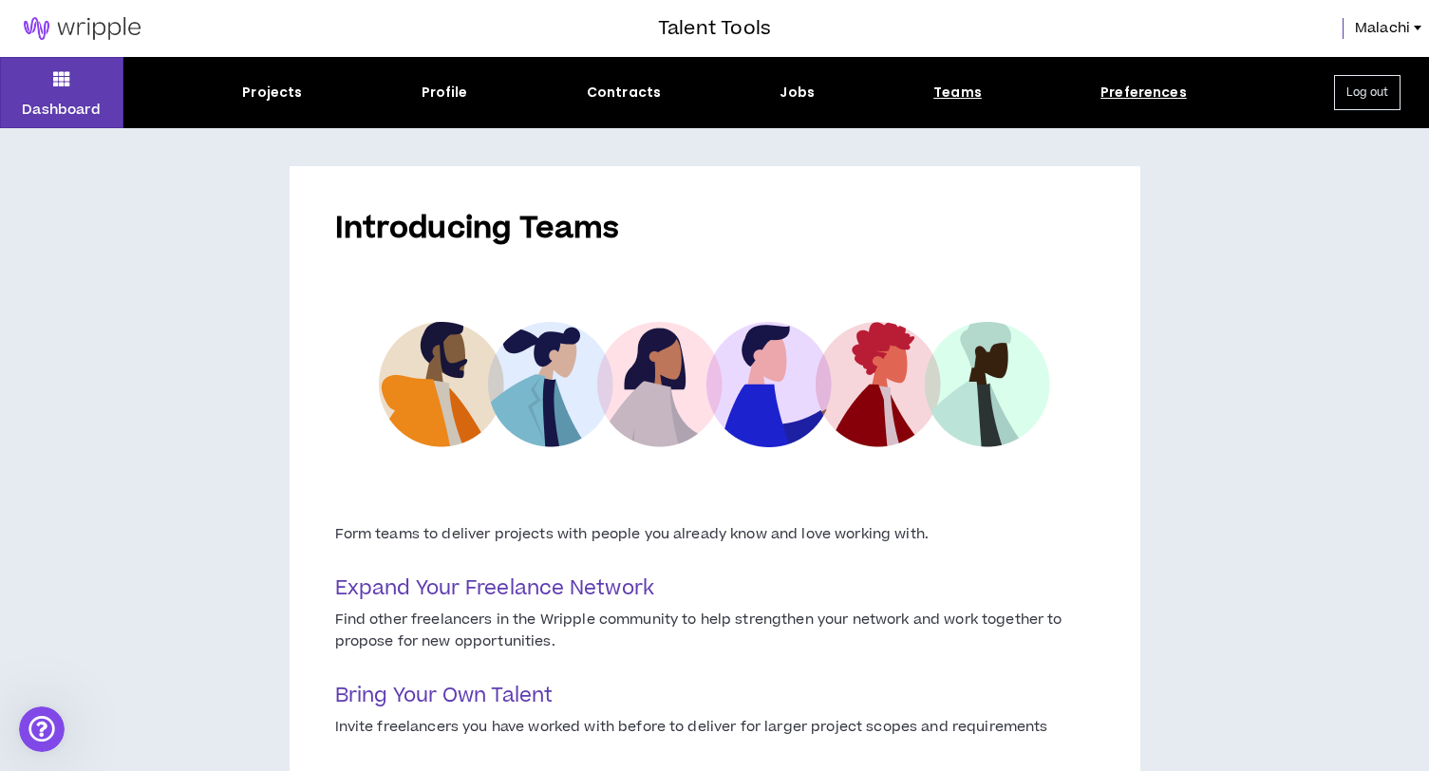
click at [1130, 91] on div "Preferences" at bounding box center [1143, 93] width 86 height 20
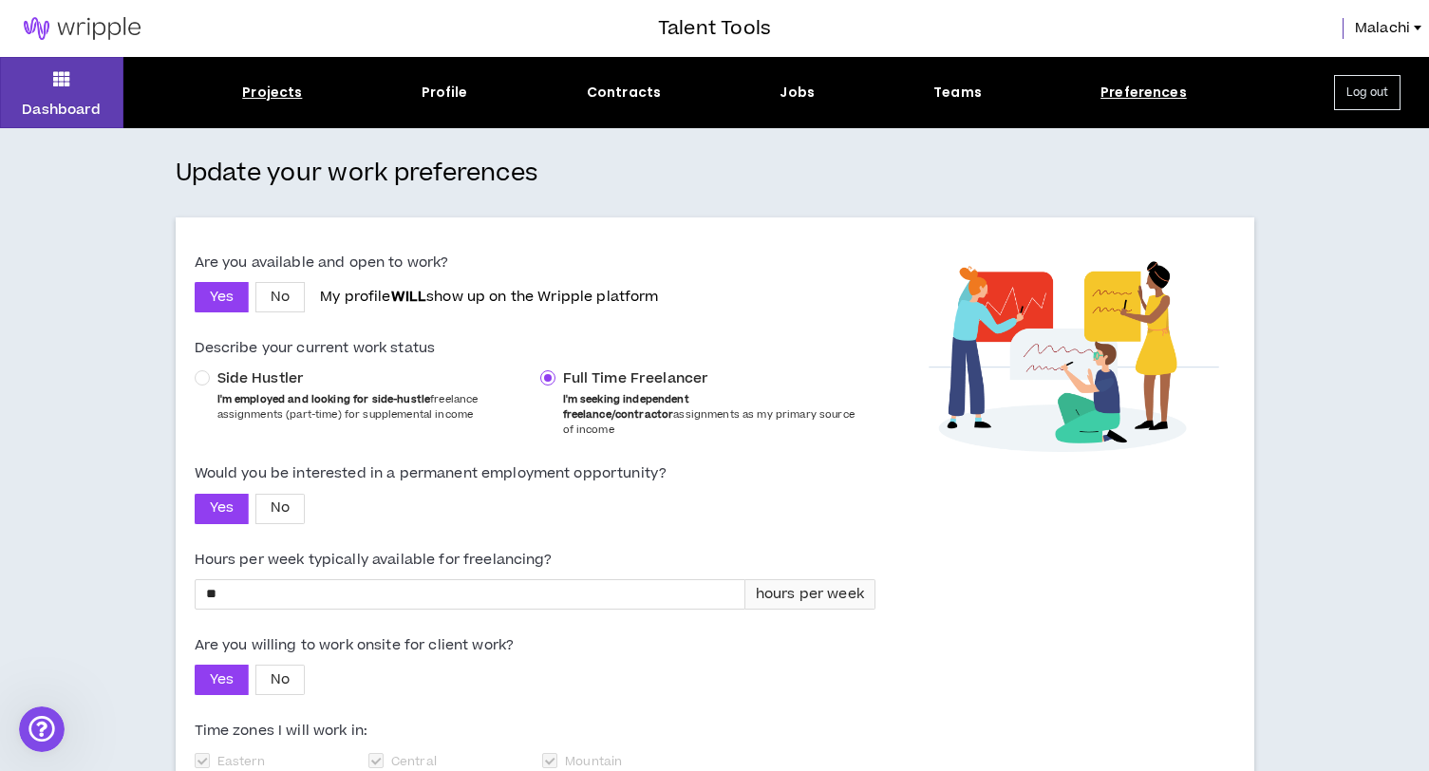
click at [270, 88] on div "Projects" at bounding box center [272, 93] width 60 height 20
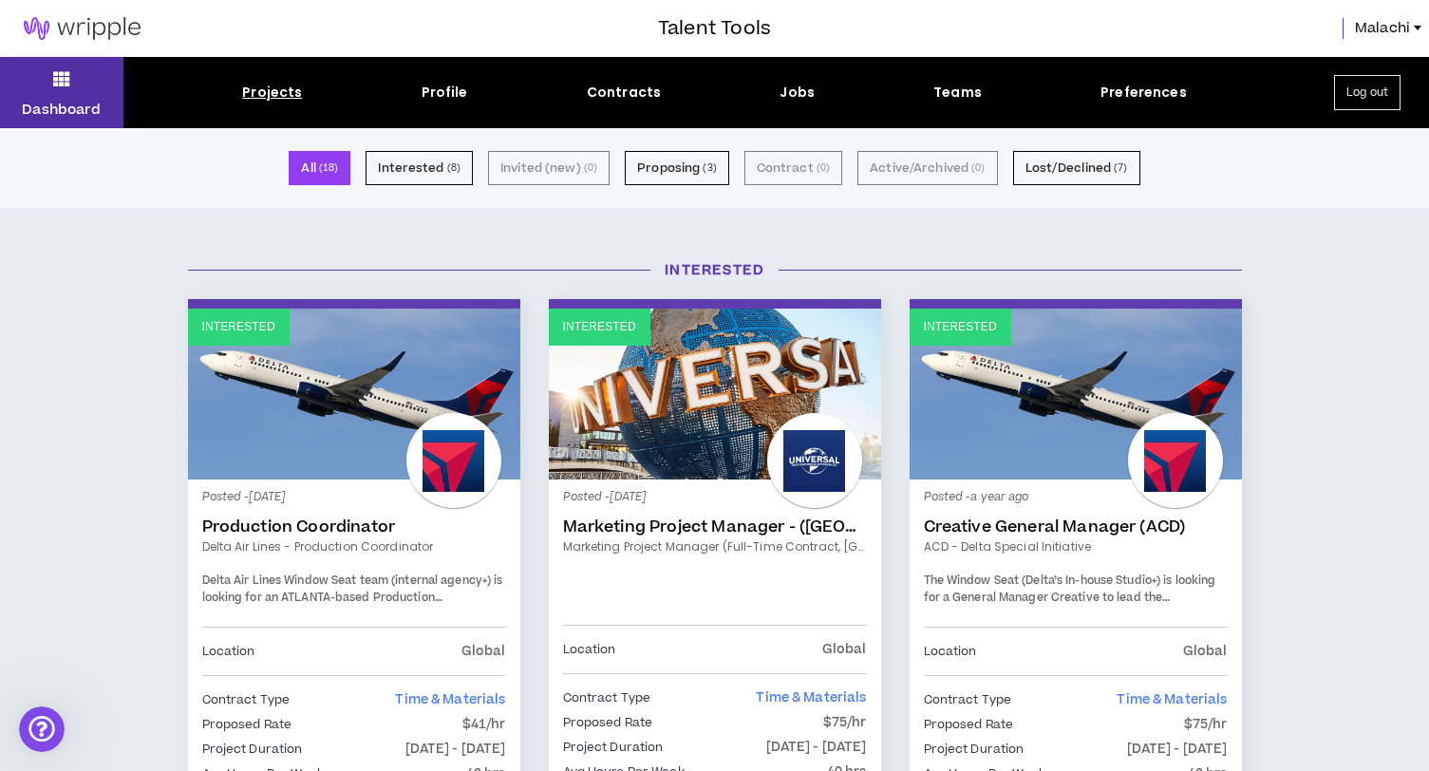
click at [47, 81] on button "Dashboard" at bounding box center [61, 92] width 123 height 71
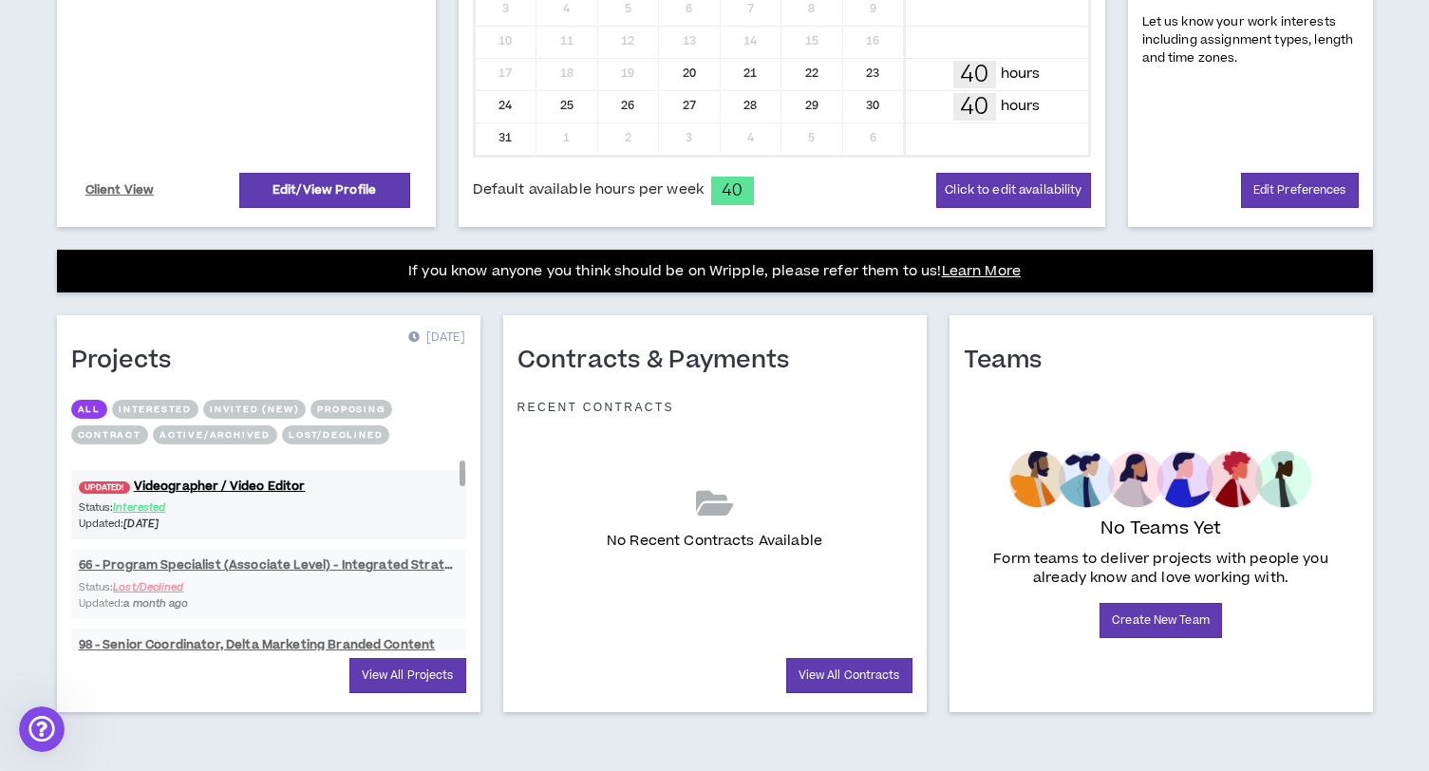
scroll to position [543, 0]
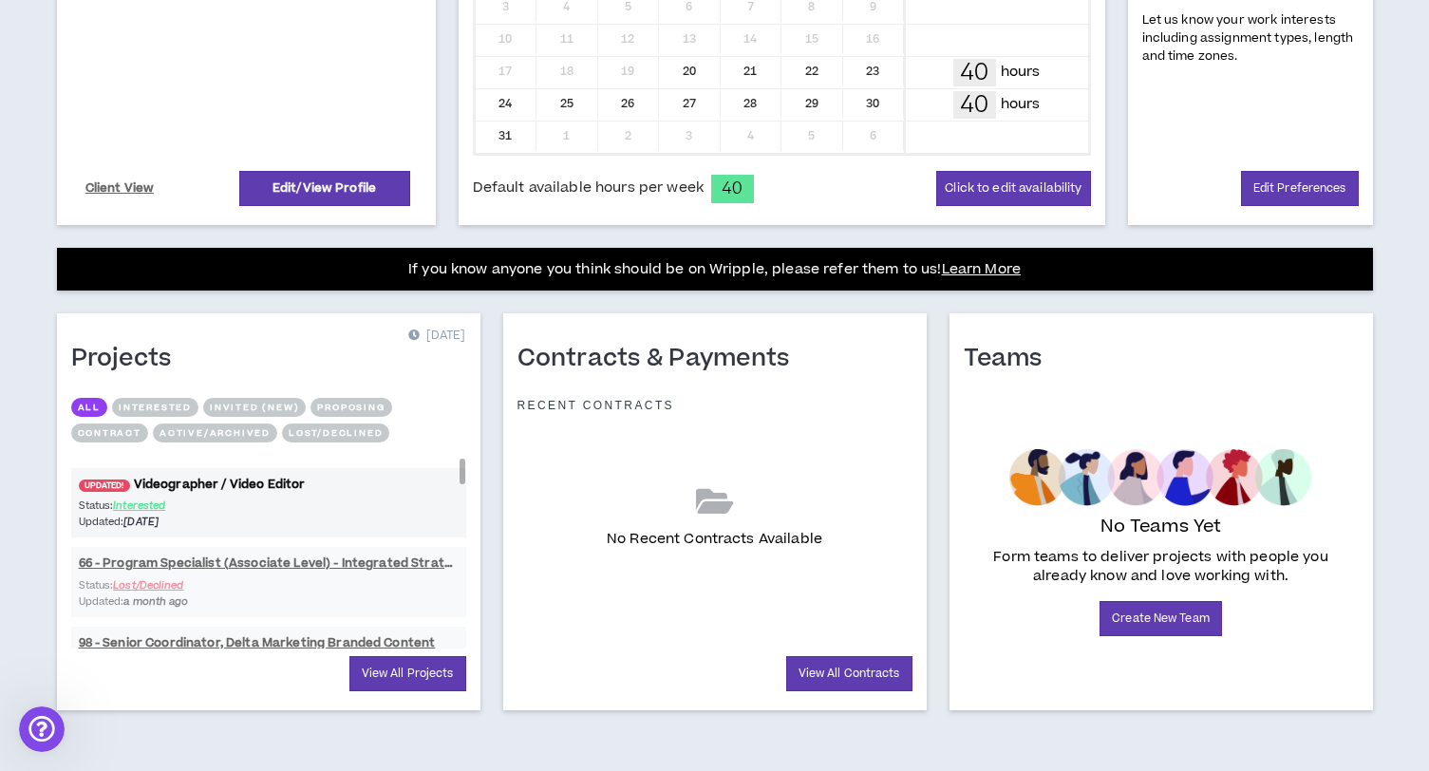
click at [201, 482] on link "UPDATED! Videographer / Video Editor" at bounding box center [268, 485] width 395 height 18
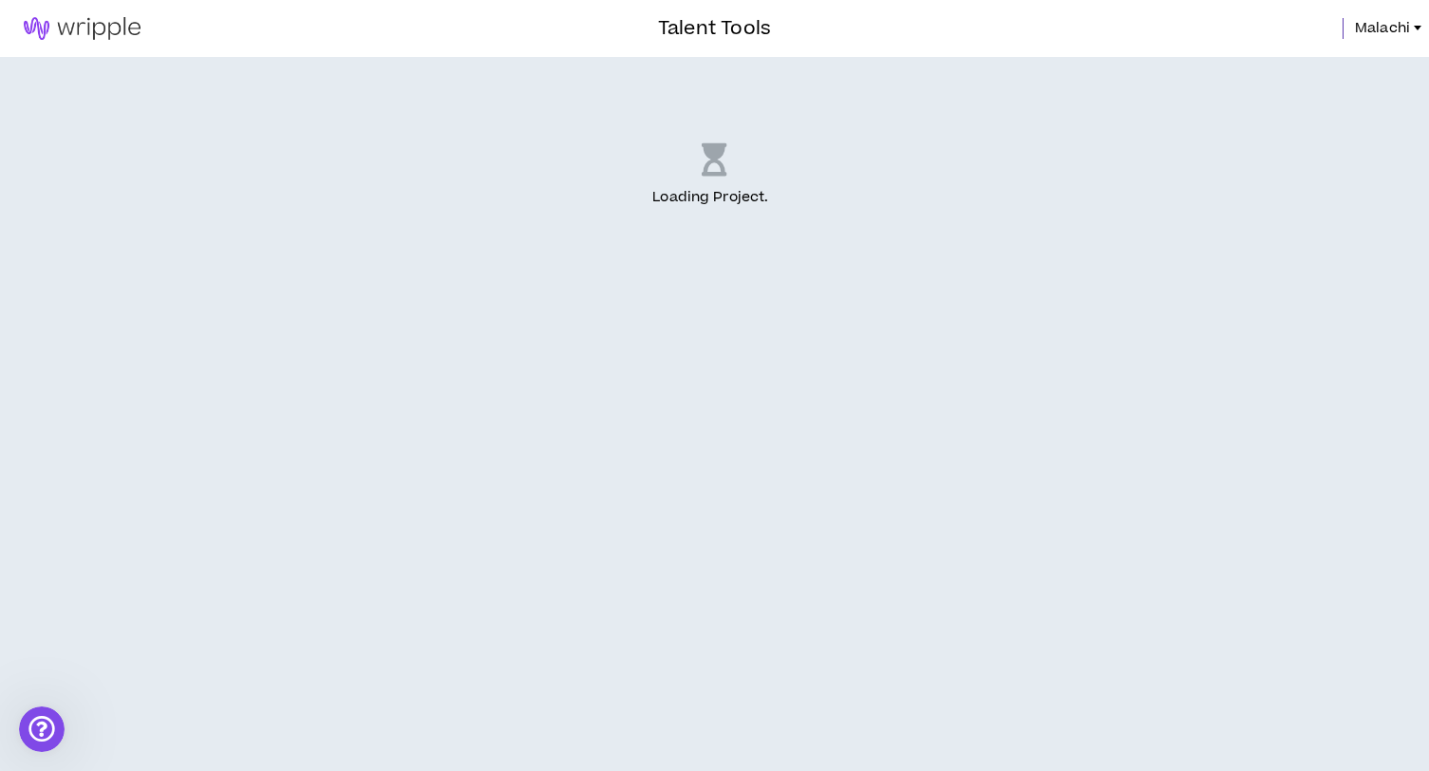
click at [98, 33] on img at bounding box center [82, 28] width 164 height 23
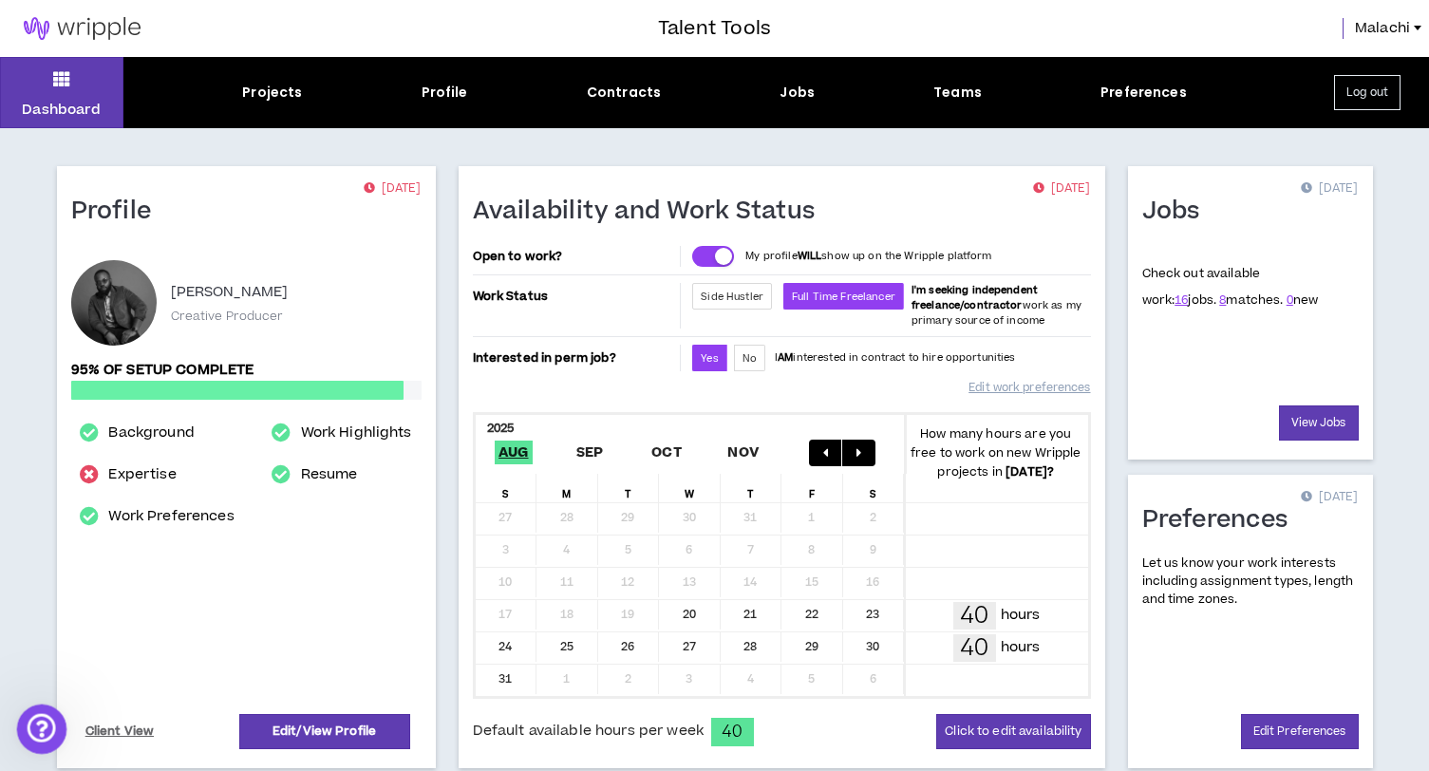
click at [47, 726] on icon "Open Intercom Messenger" at bounding box center [39, 726] width 31 height 31
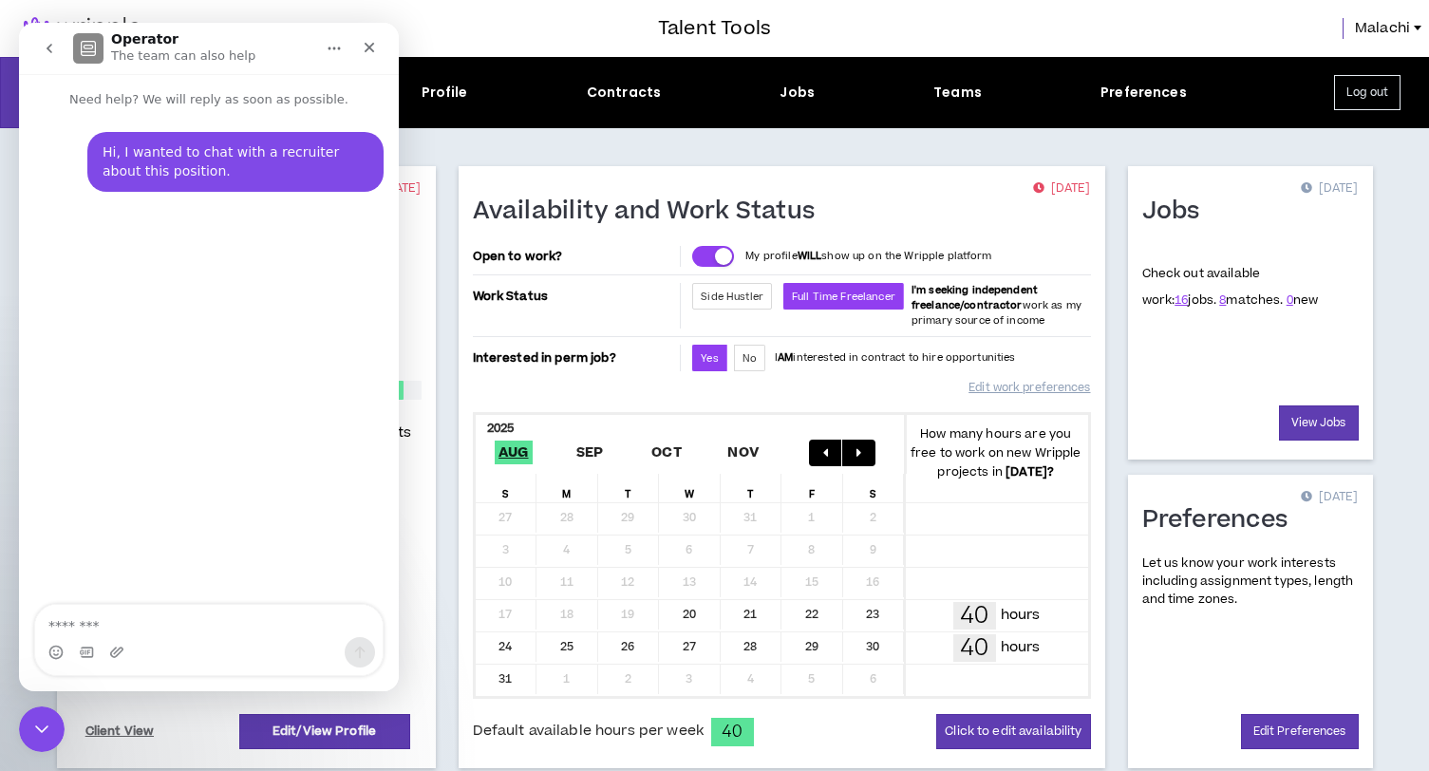
click at [53, 47] on icon "go back" at bounding box center [49, 48] width 15 height 15
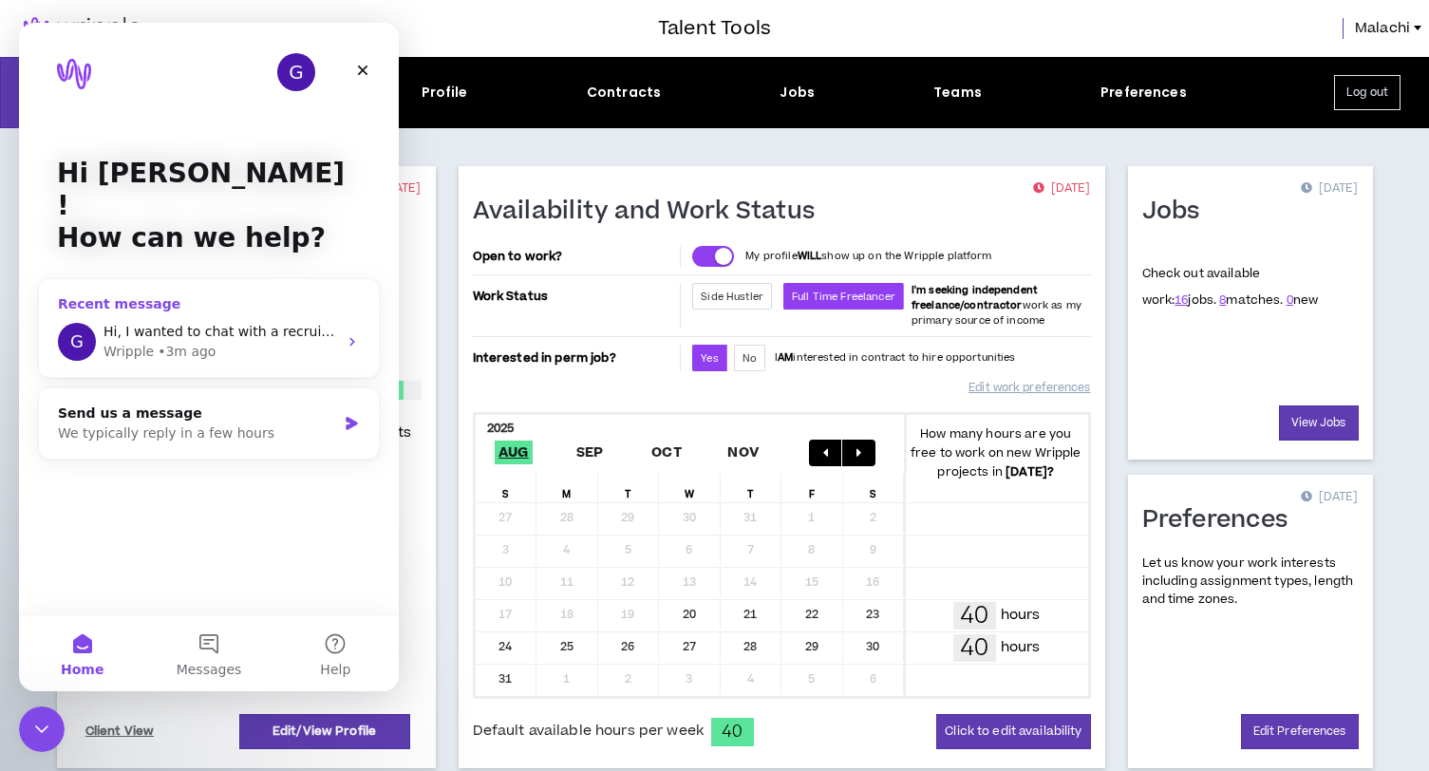
click at [161, 324] on span "Hi, I wanted to chat with a recruiter about this position." at bounding box center [287, 331] width 368 height 15
